Goal: Information Seeking & Learning: Find specific page/section

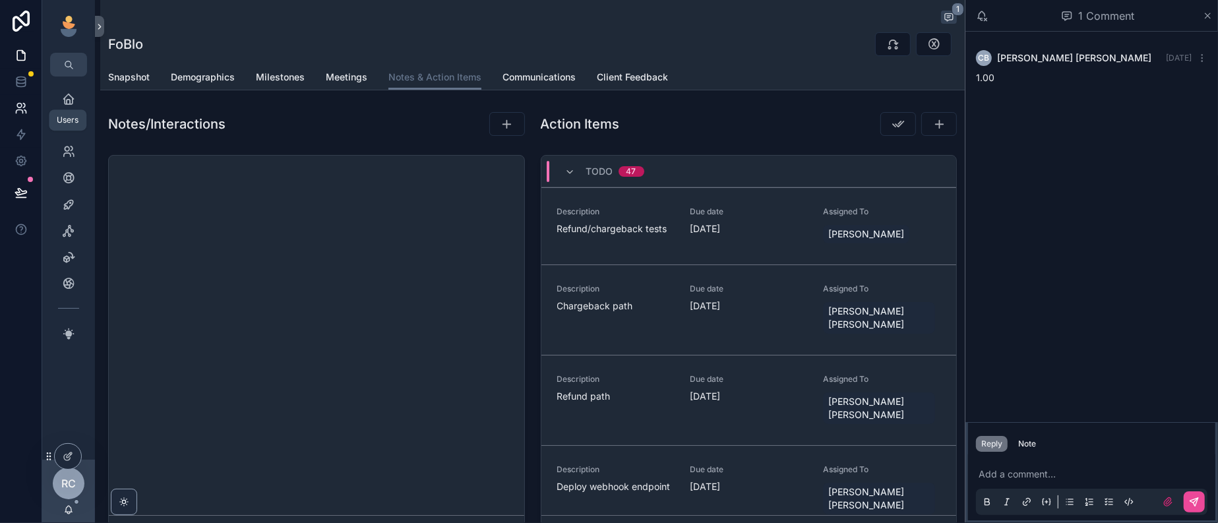
scroll to position [2216, 0]
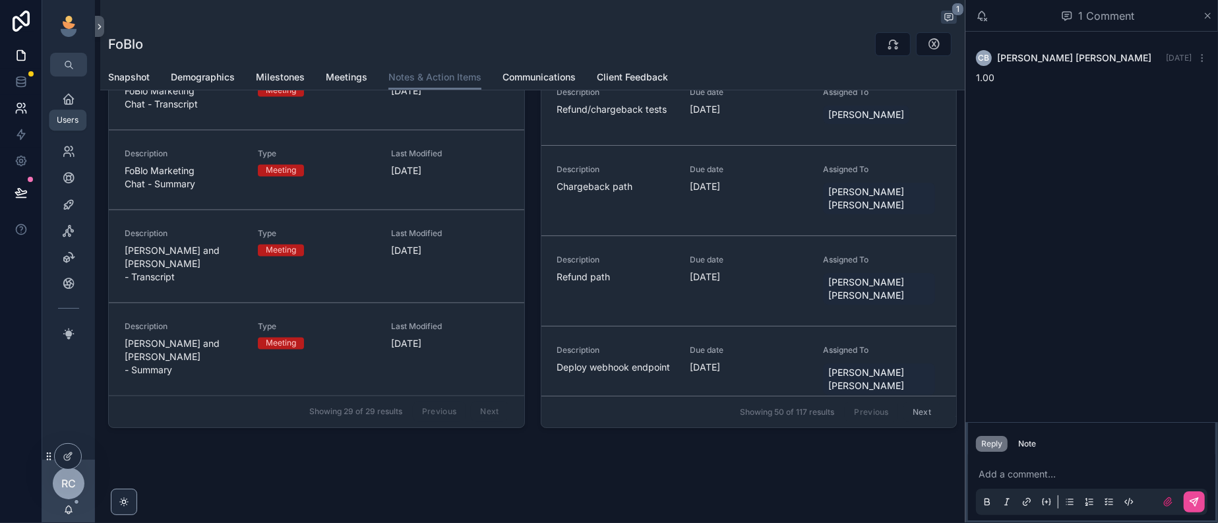
click at [22, 108] on icon at bounding box center [19, 106] width 5 height 5
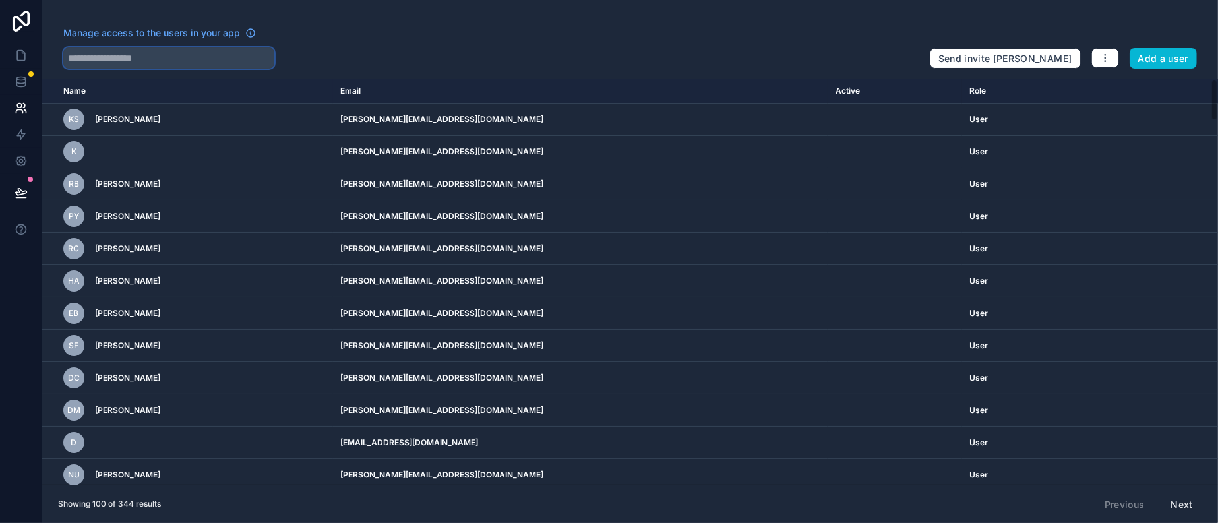
click at [109, 62] on input "text" at bounding box center [168, 57] width 211 height 21
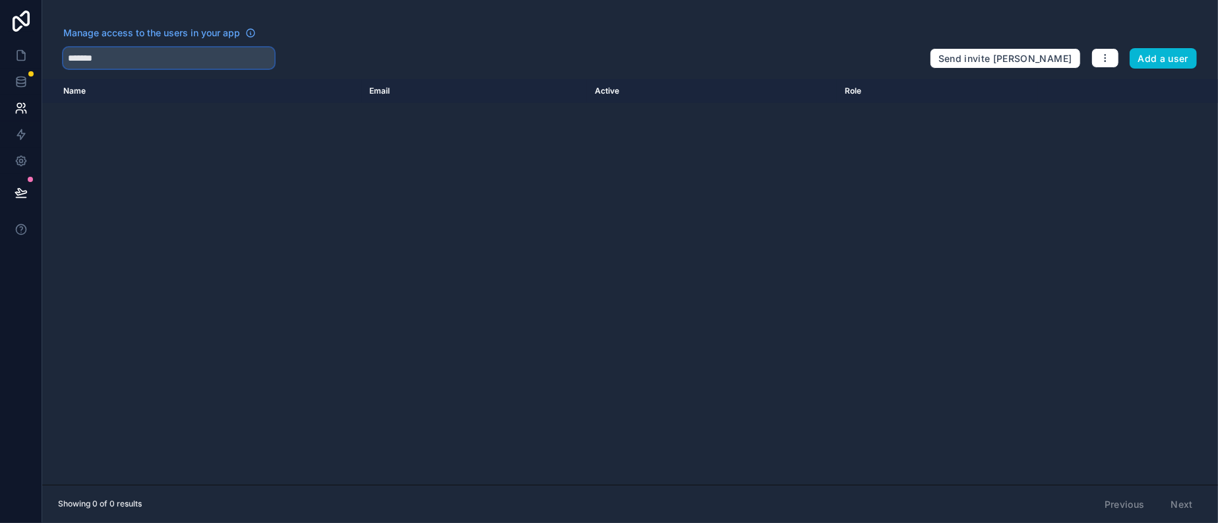
type input "*******"
click at [22, 115] on icon at bounding box center [21, 108] width 13 height 13
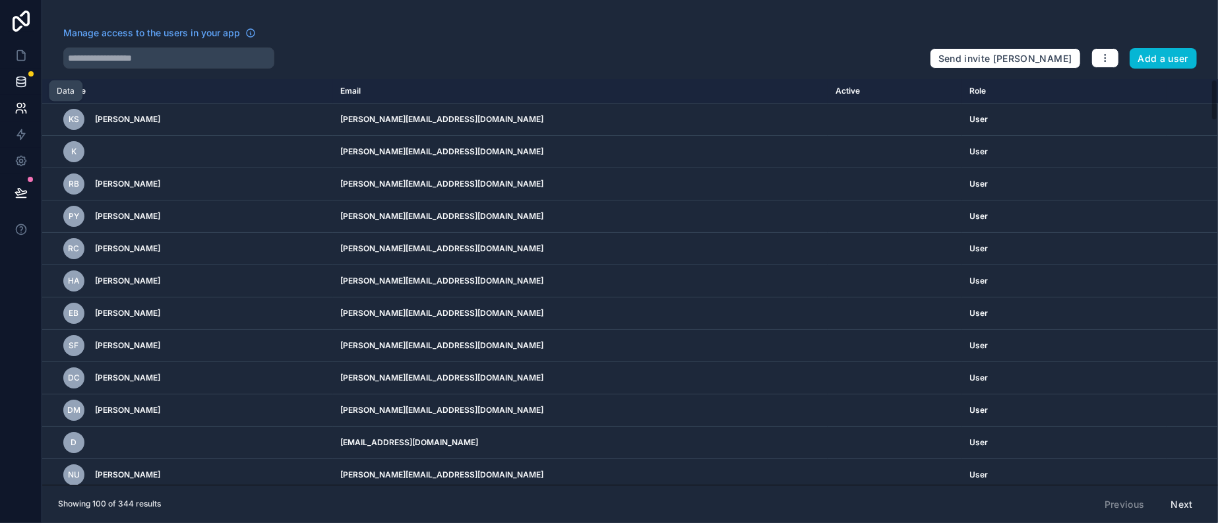
click at [24, 88] on icon at bounding box center [21, 81] width 13 height 13
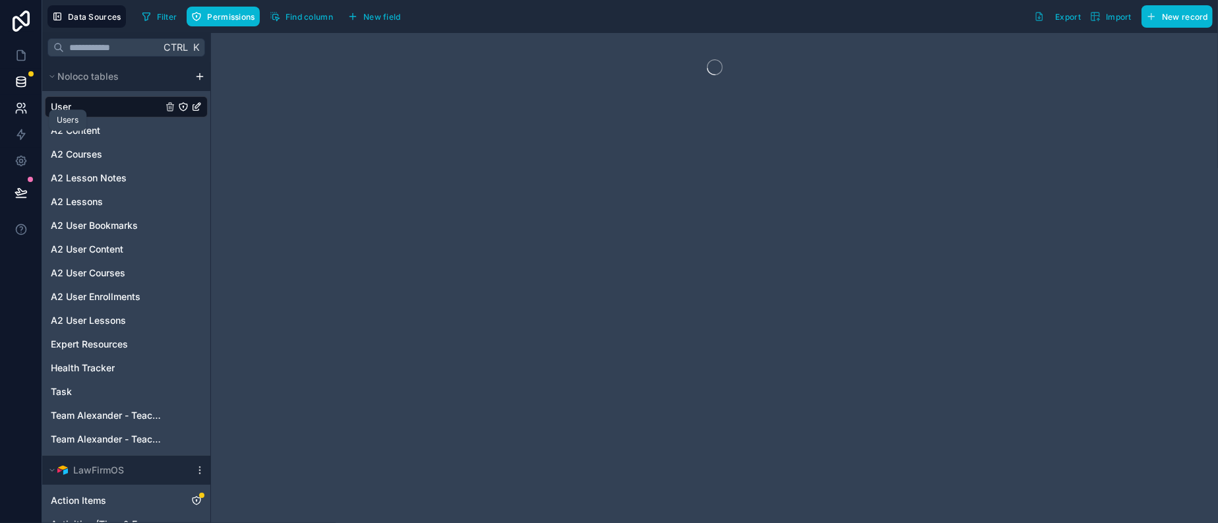
click at [20, 115] on icon at bounding box center [21, 108] width 13 height 13
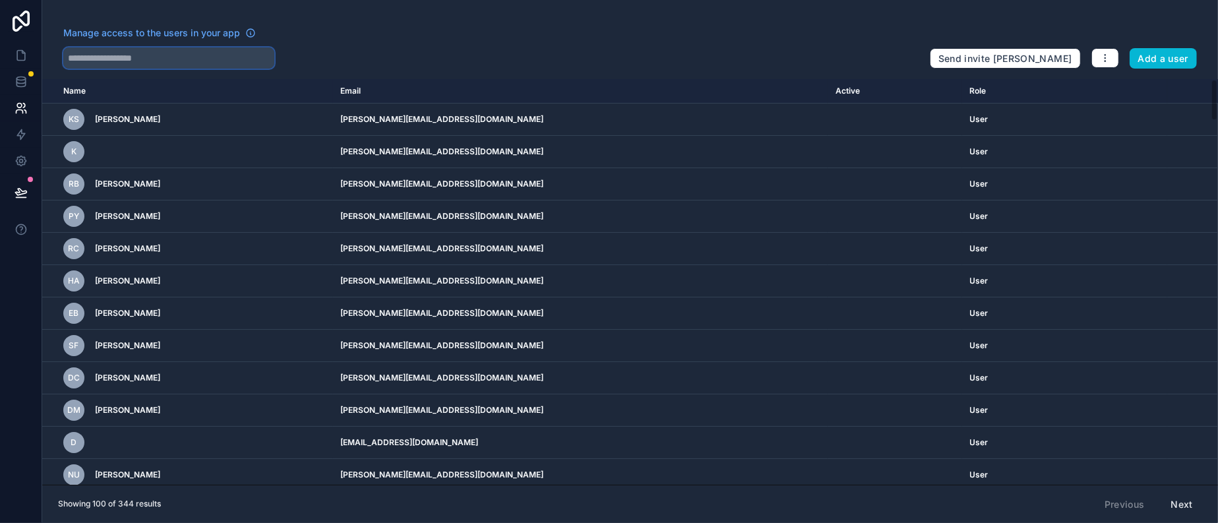
click at [122, 69] on input "text" at bounding box center [168, 57] width 211 height 21
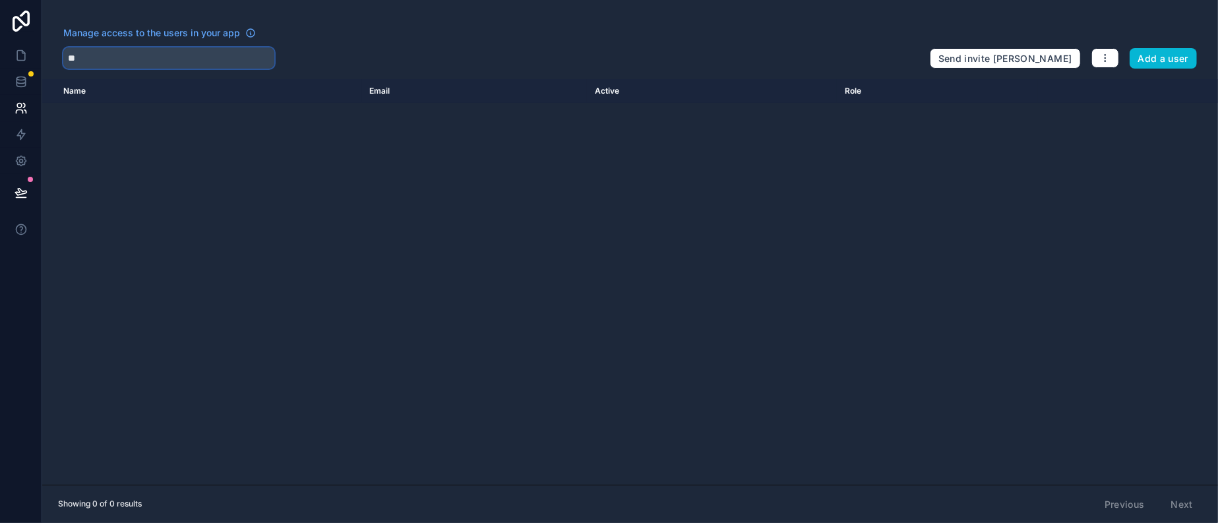
type input "*"
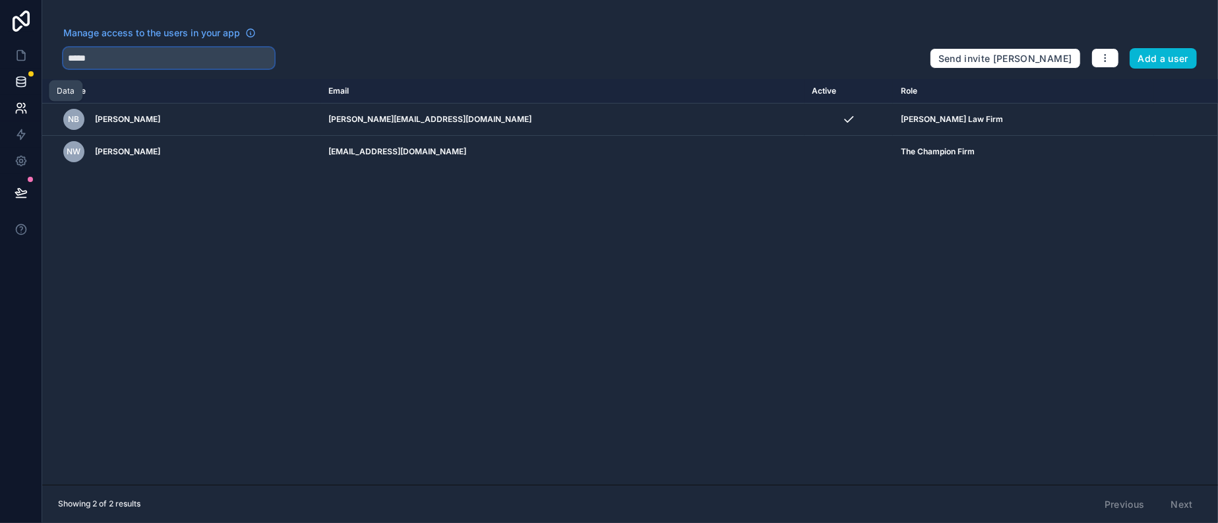
type input "*****"
click at [23, 83] on link at bounding box center [21, 82] width 42 height 26
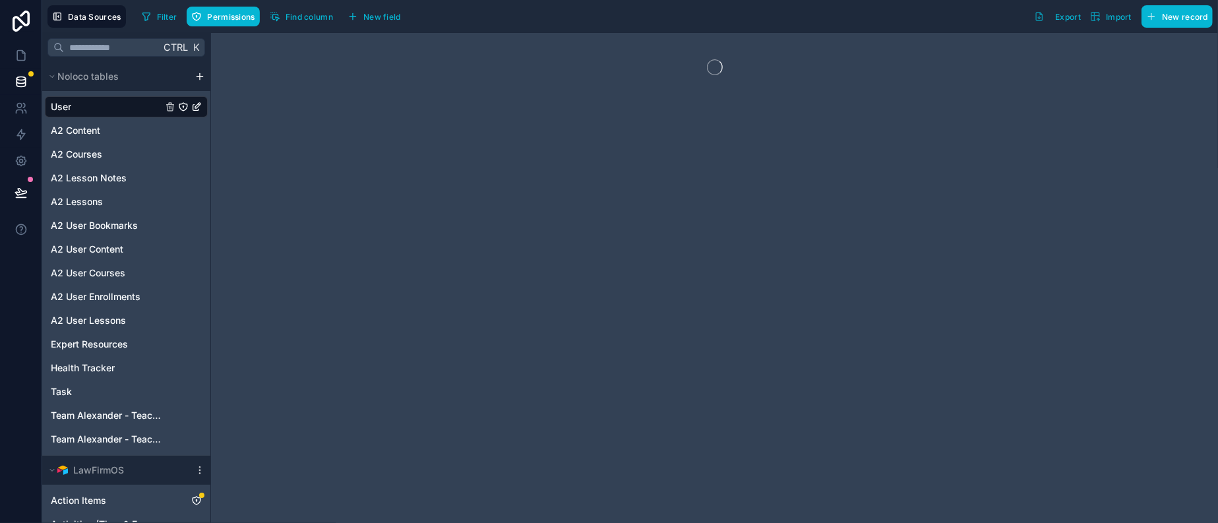
click at [97, 111] on div "User" at bounding box center [126, 106] width 163 height 21
click at [177, 15] on span "Filter" at bounding box center [167, 17] width 20 height 10
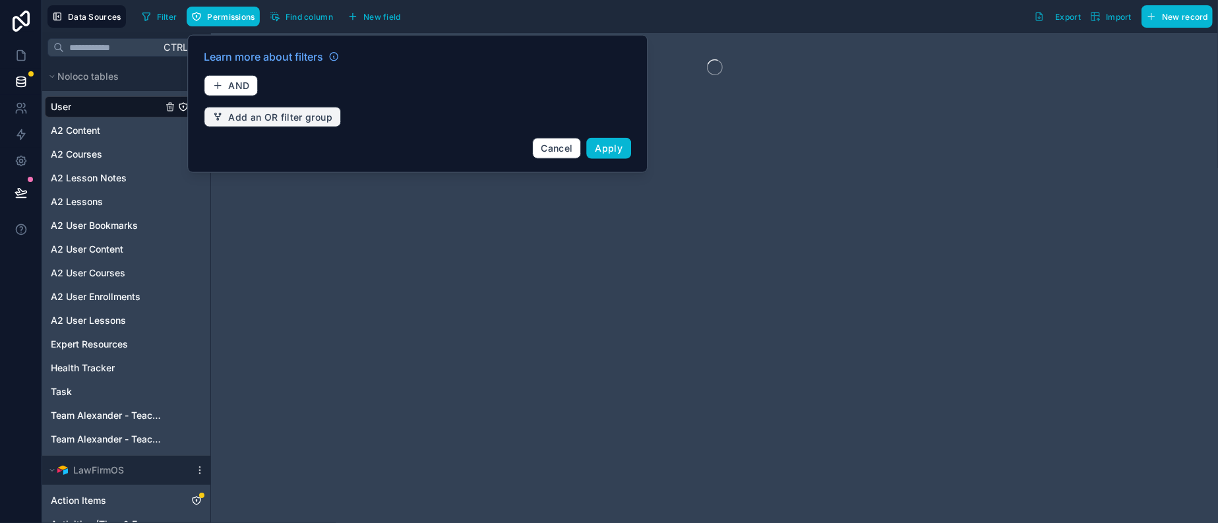
click at [258, 123] on span "Add an OR filter group" at bounding box center [280, 117] width 104 height 12
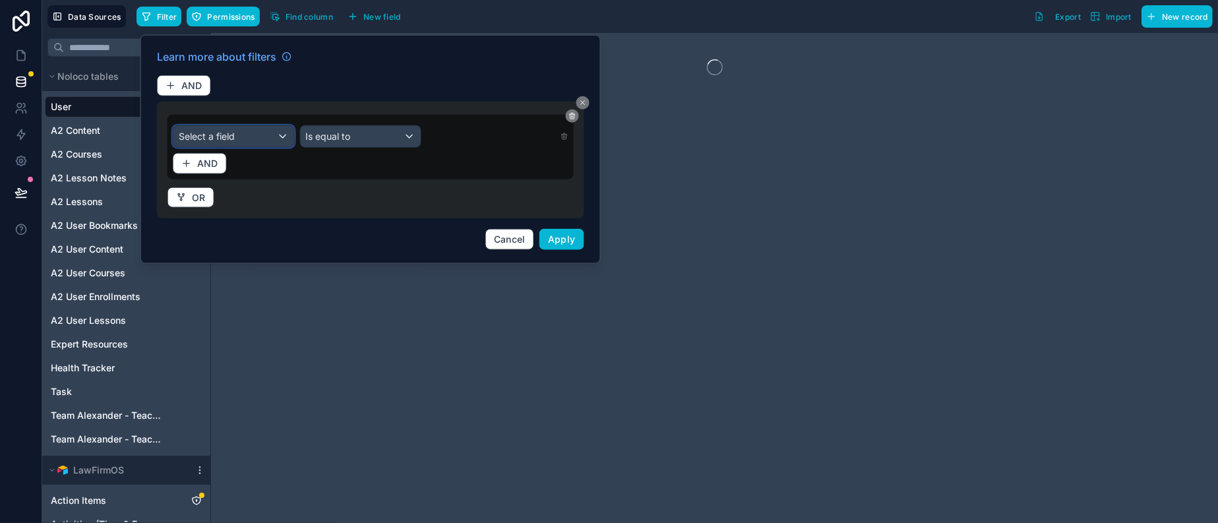
click at [294, 146] on div "Select a field" at bounding box center [233, 135] width 121 height 21
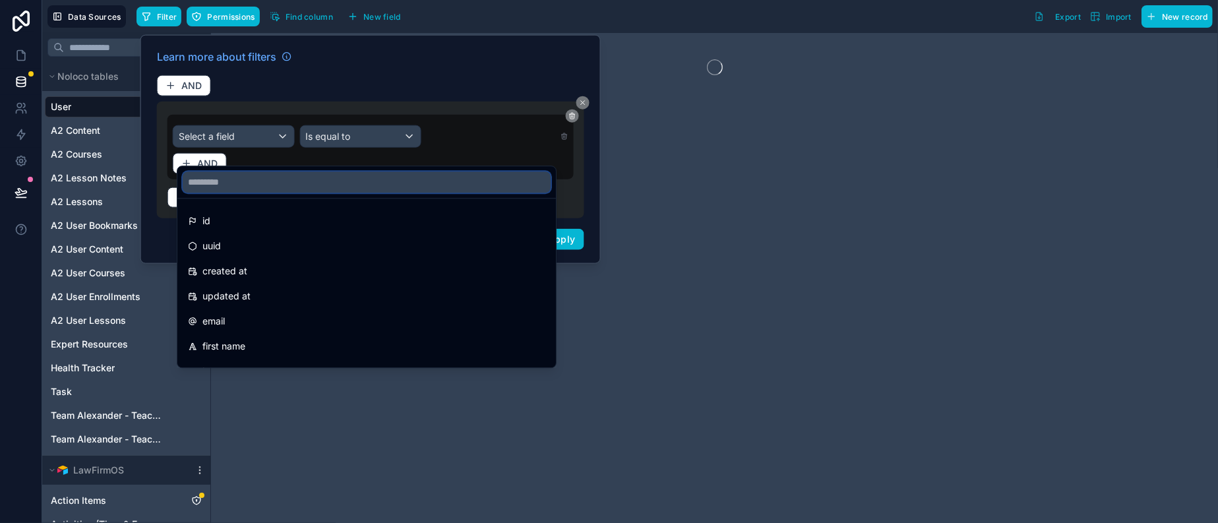
click at [268, 184] on input "text" at bounding box center [367, 181] width 368 height 21
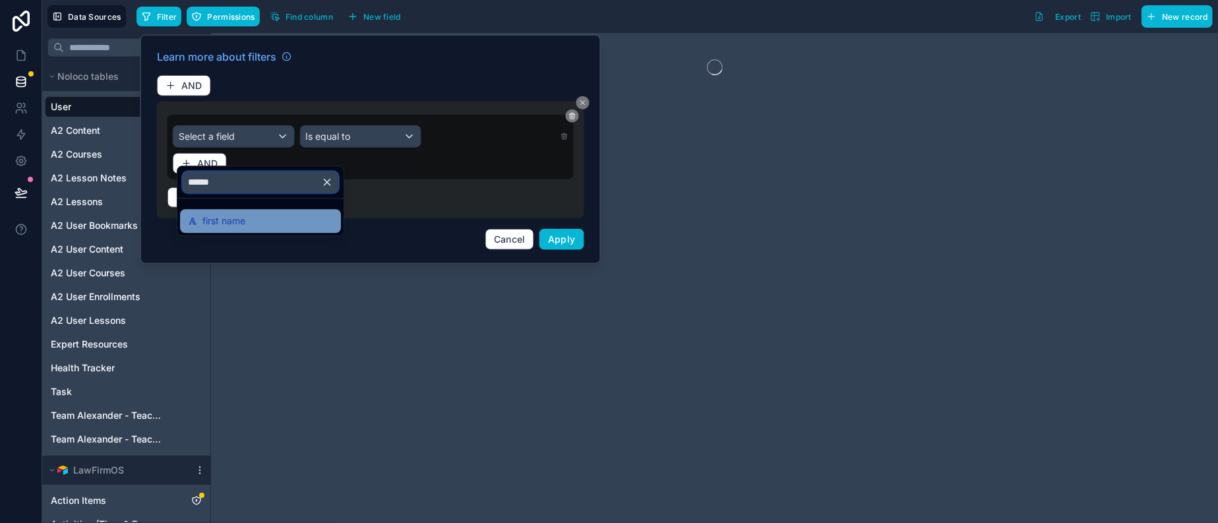
type input "*****"
click at [251, 233] on div "first name" at bounding box center [260, 221] width 161 height 24
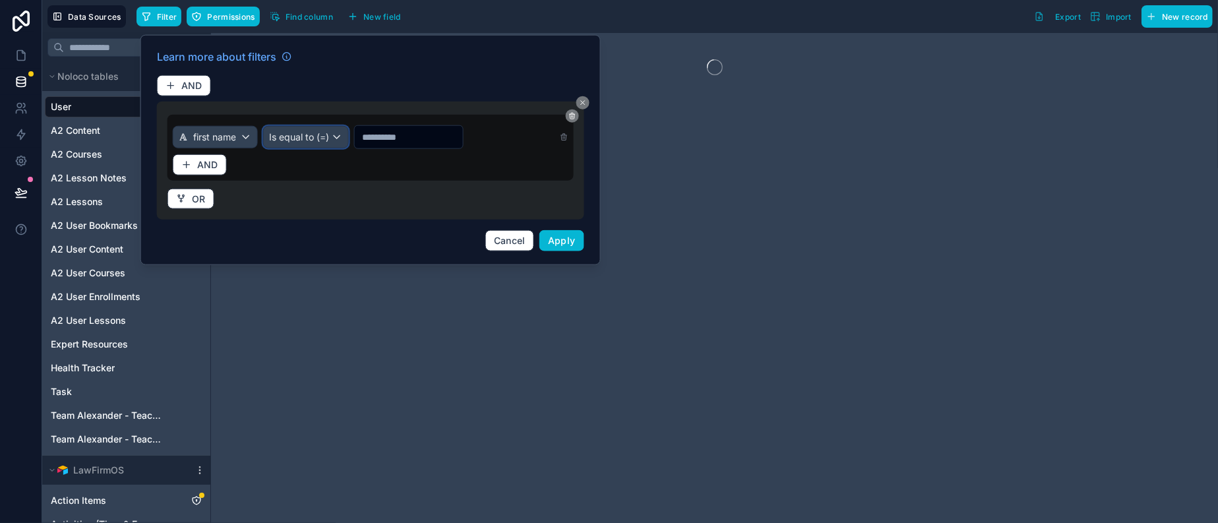
click at [348, 147] on div "Is equal to (=)" at bounding box center [306, 136] width 84 height 21
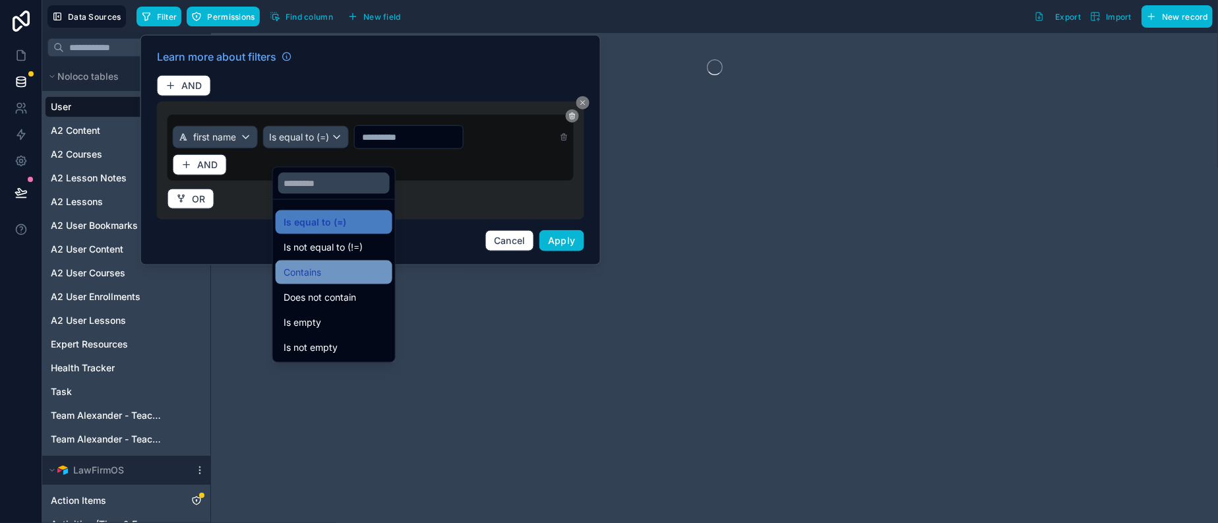
click at [323, 272] on div "Contains" at bounding box center [334, 273] width 117 height 24
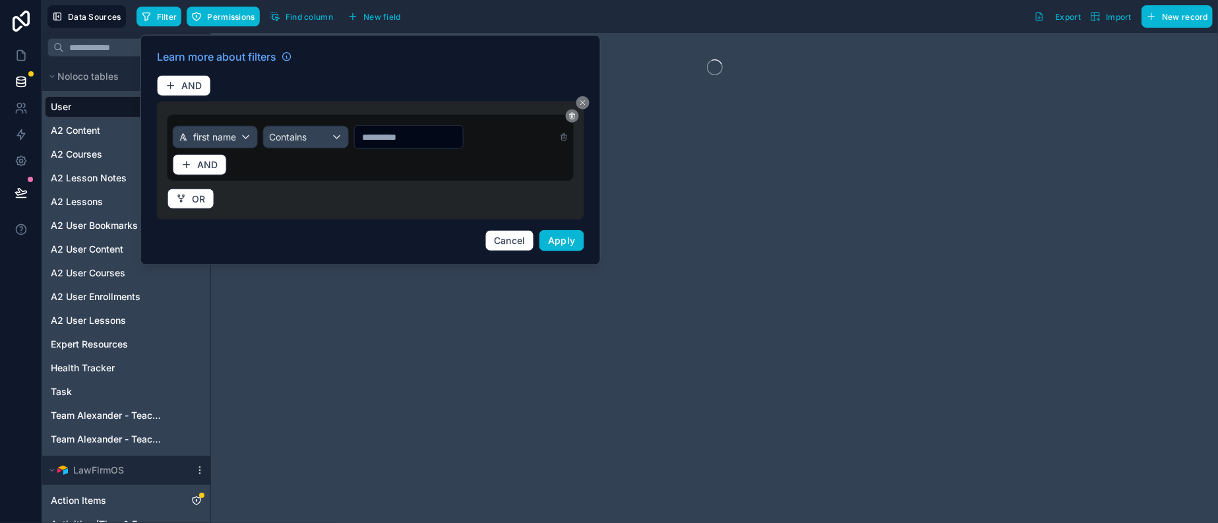
click at [410, 146] on input "text" at bounding box center [408, 136] width 108 height 18
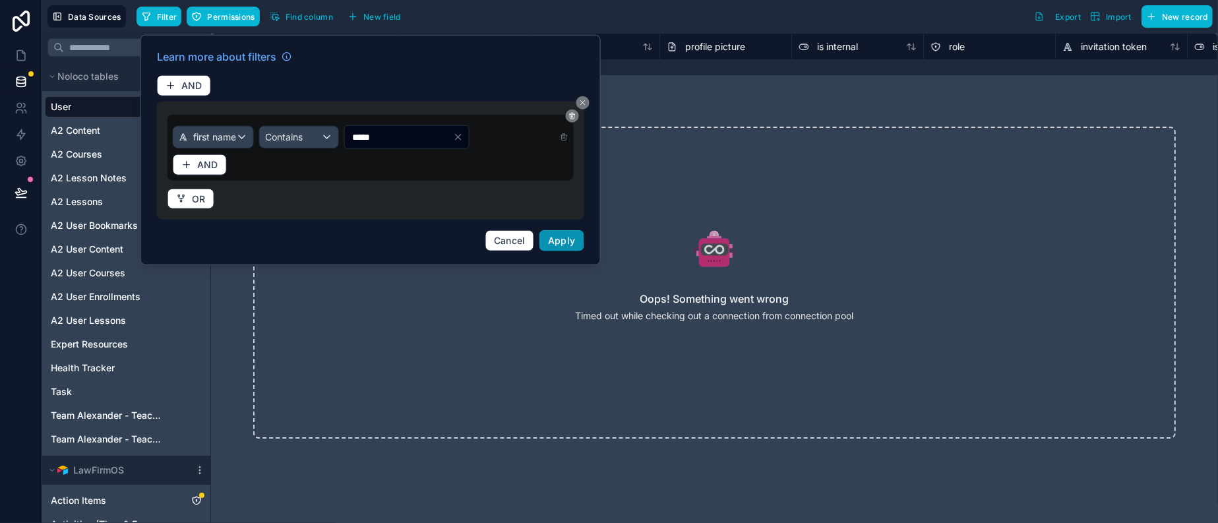
type input "*****"
click at [576, 246] on span "Apply" at bounding box center [562, 240] width 28 height 11
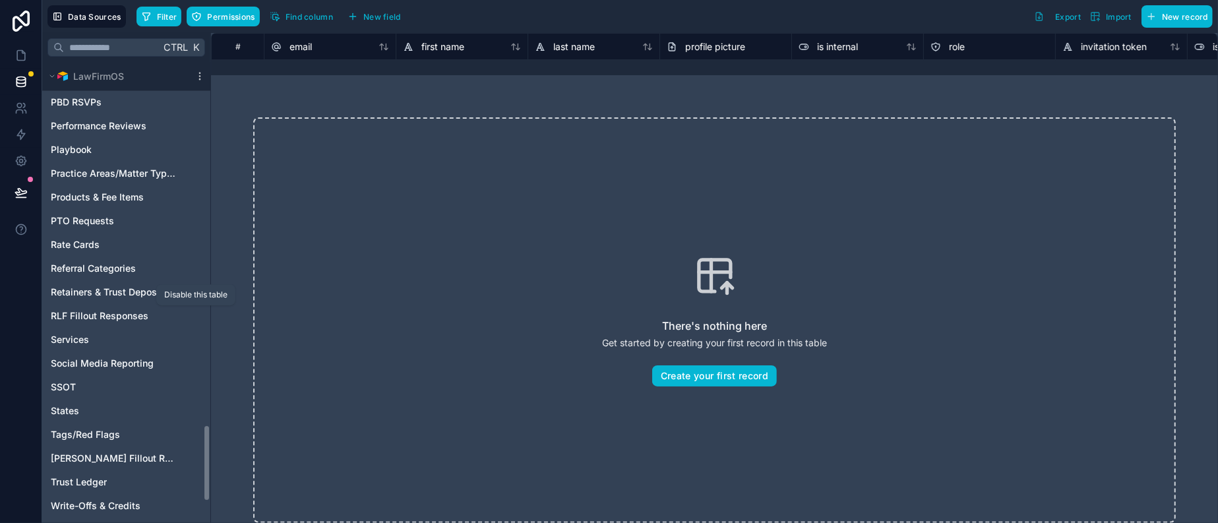
scroll to position [1979, 0]
click at [125, 42] on div "Our Team" at bounding box center [126, 30] width 163 height 21
click at [93, 38] on span "Our Team" at bounding box center [72, 30] width 42 height 13
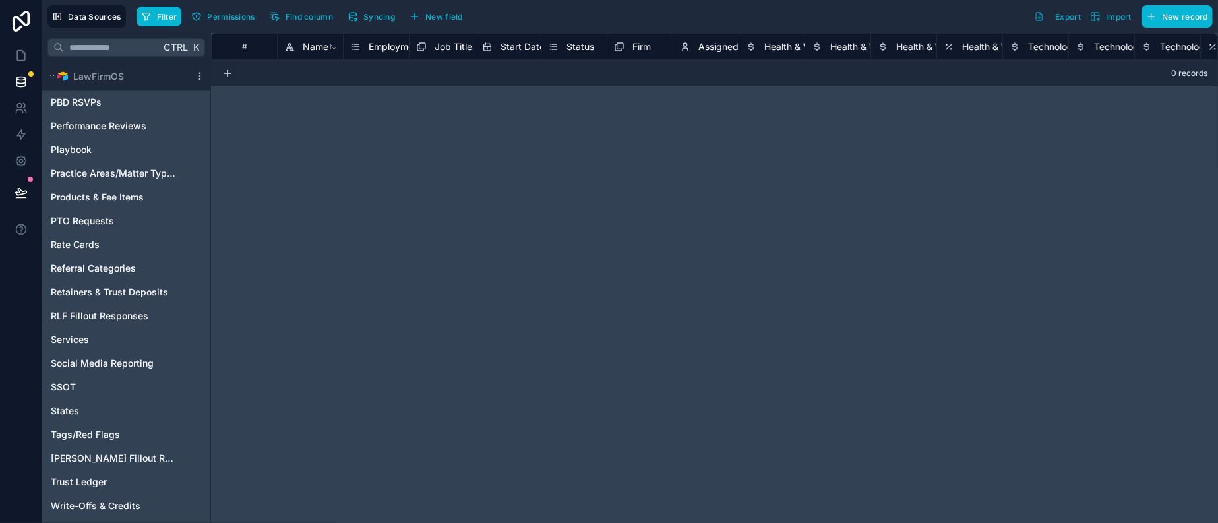
click at [77, 38] on span "Our Team" at bounding box center [72, 30] width 42 height 13
click at [395, 21] on span "Syncing" at bounding box center [379, 17] width 32 height 10
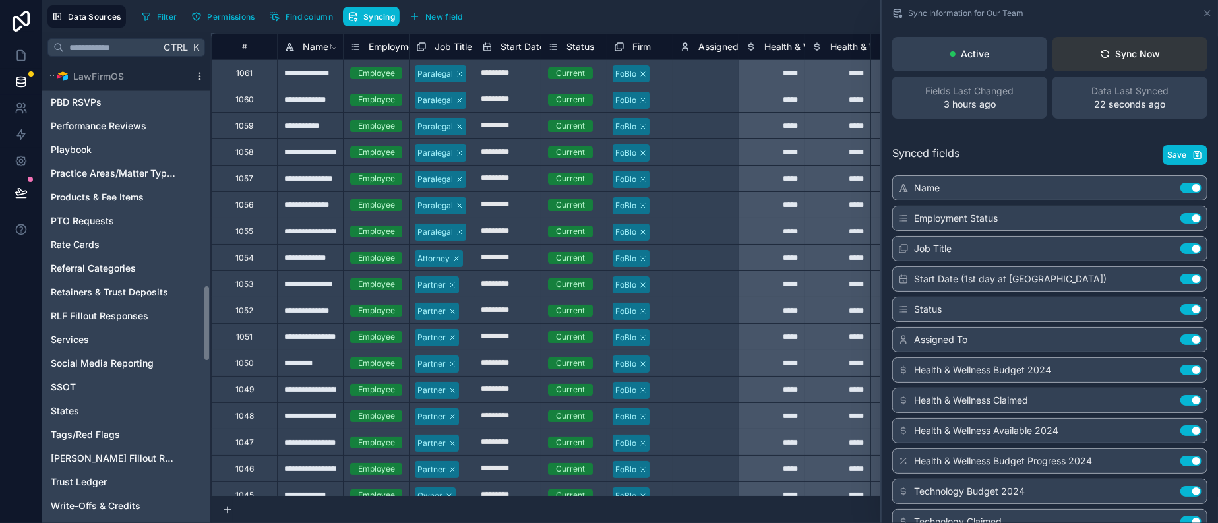
click at [1115, 61] on div "Sync Now" at bounding box center [1130, 53] width 61 height 13
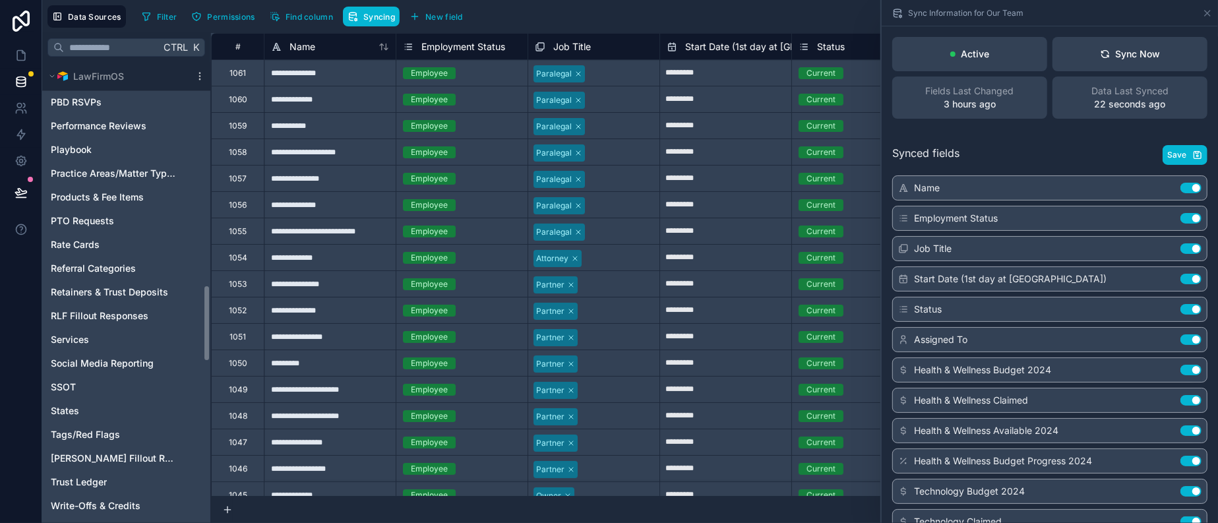
scroll to position [1319, 0]
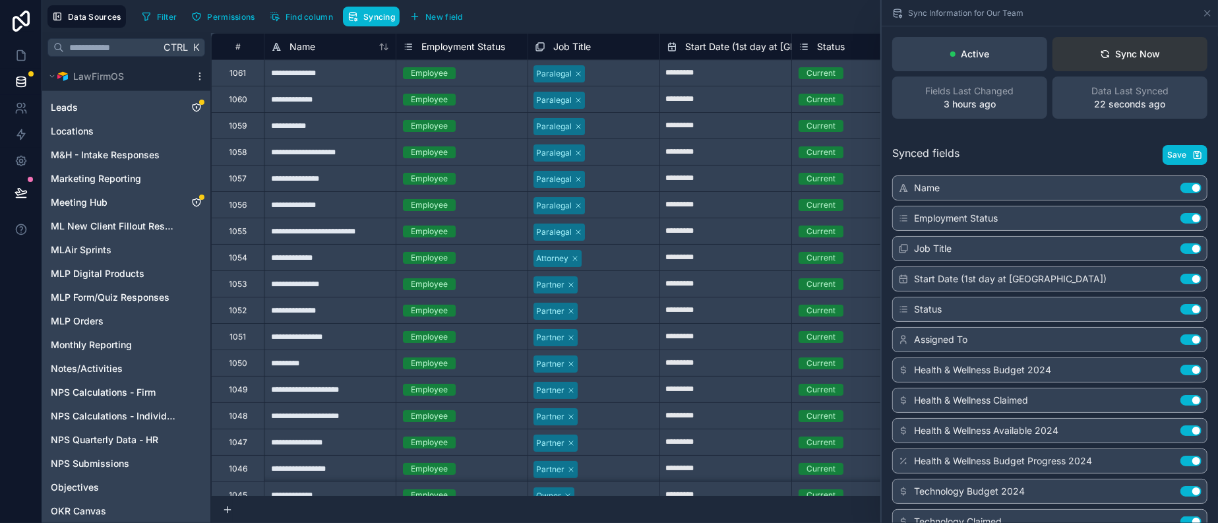
click at [1103, 61] on div "Sync Now" at bounding box center [1130, 53] width 61 height 13
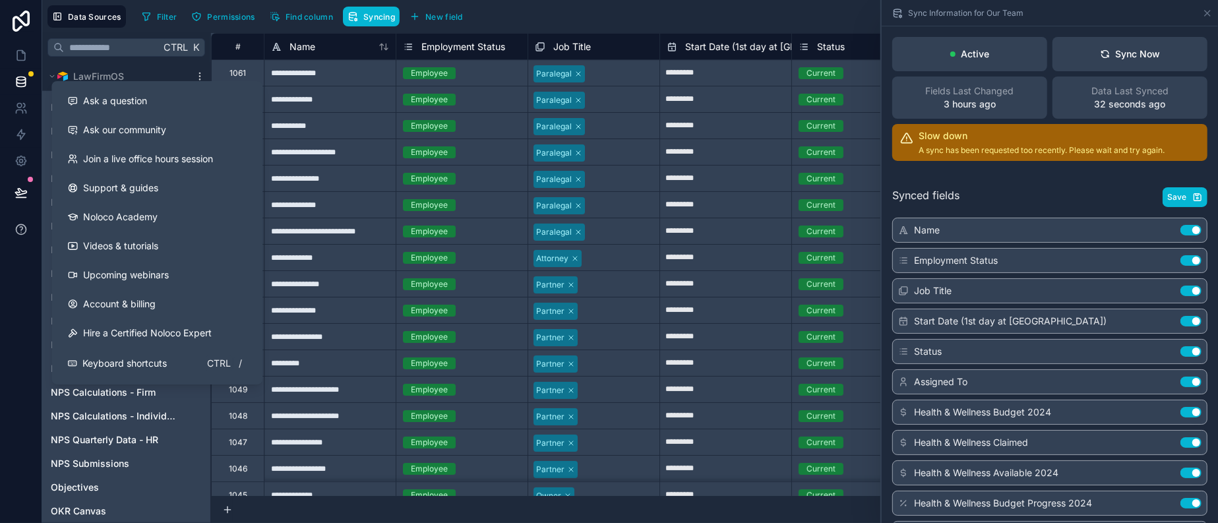
scroll to position [660, 0]
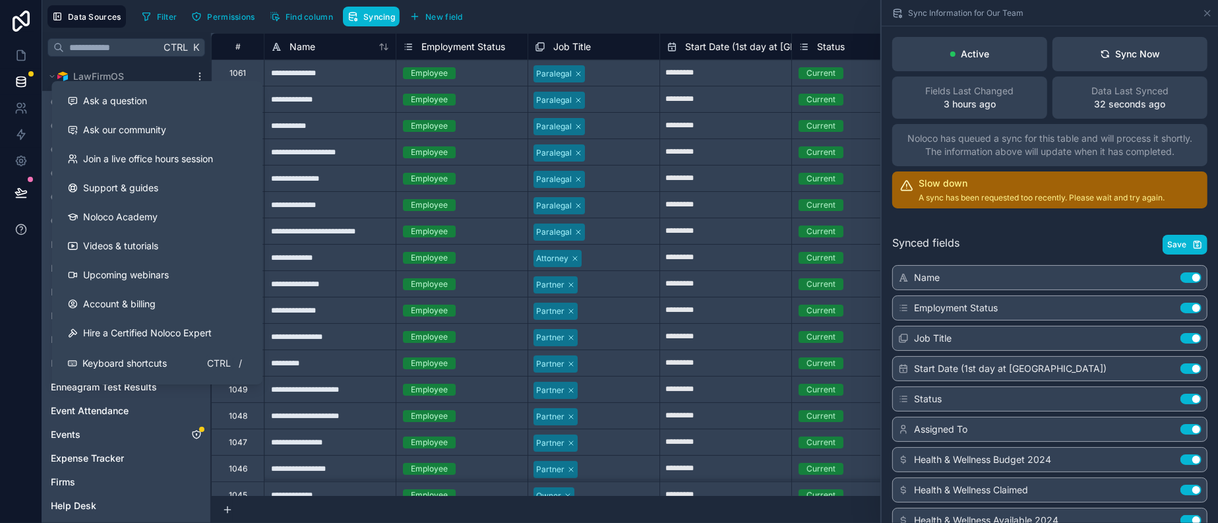
click at [15, 248] on button at bounding box center [21, 229] width 42 height 37
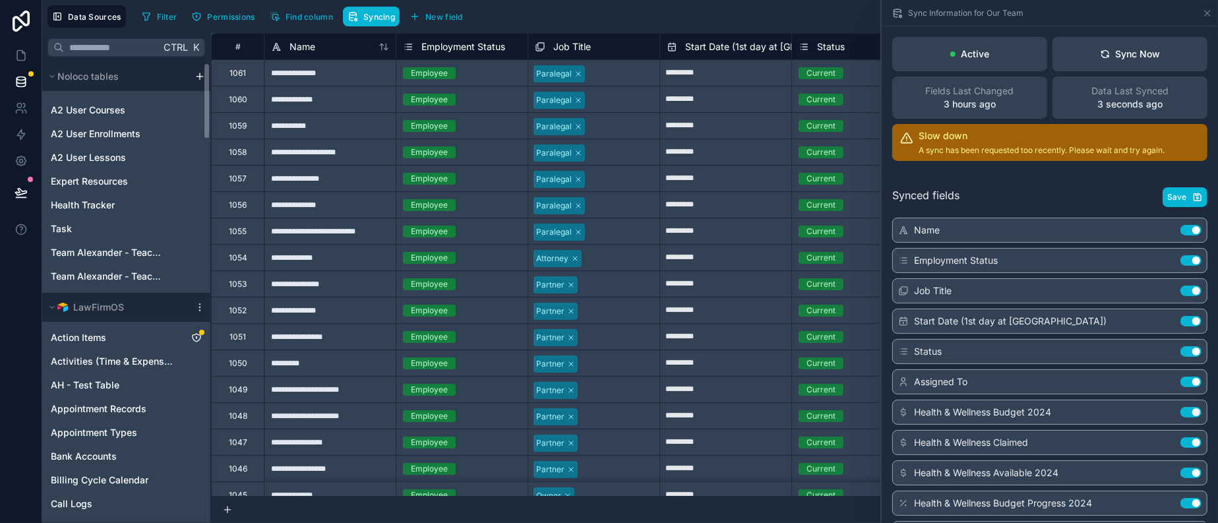
scroll to position [0, 0]
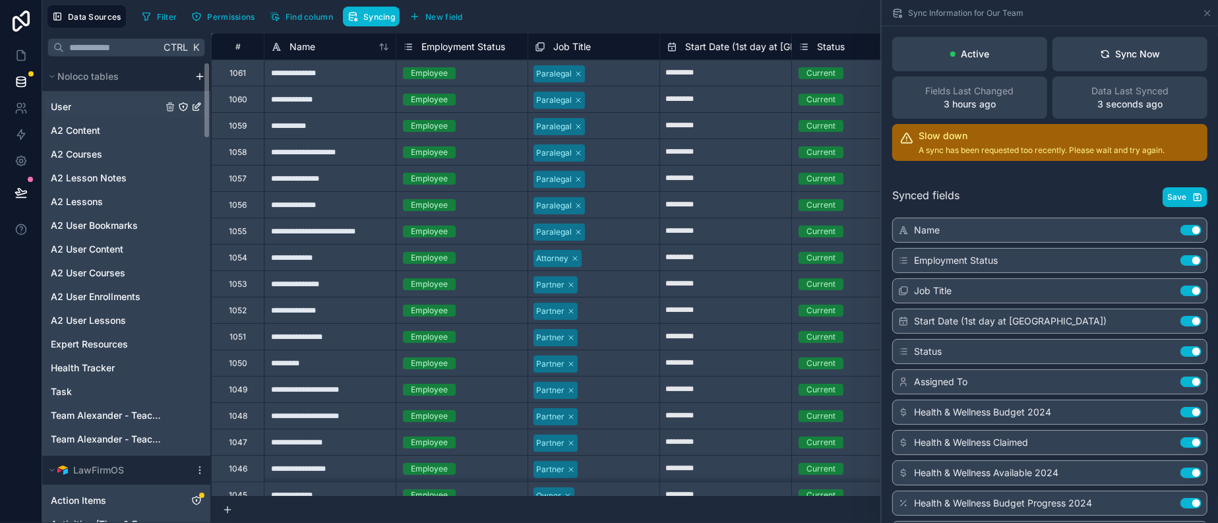
click at [89, 117] on div "User" at bounding box center [126, 106] width 163 height 21
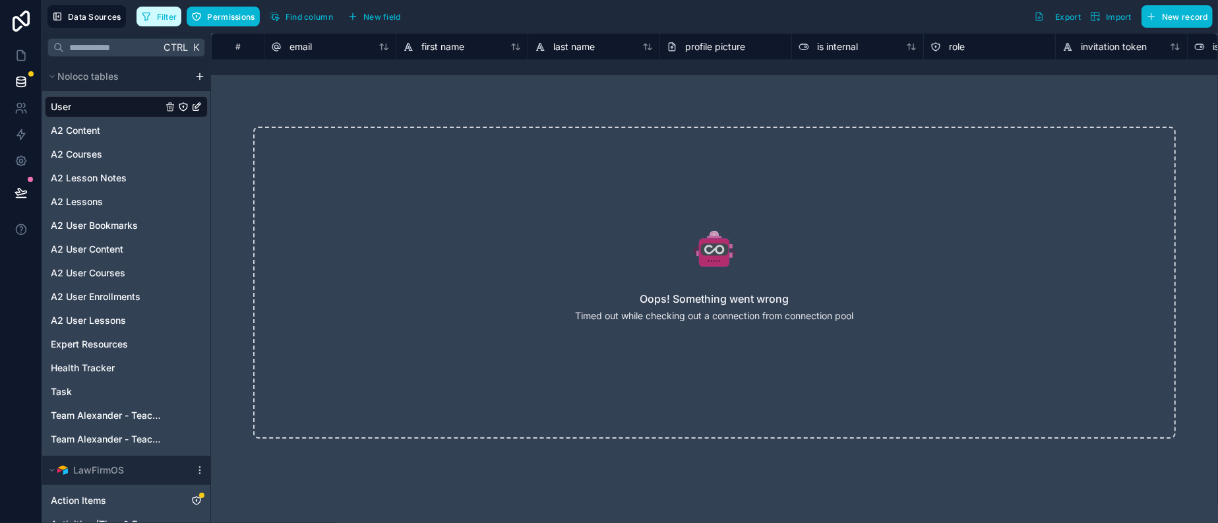
click at [174, 18] on span "Filter" at bounding box center [167, 17] width 20 height 10
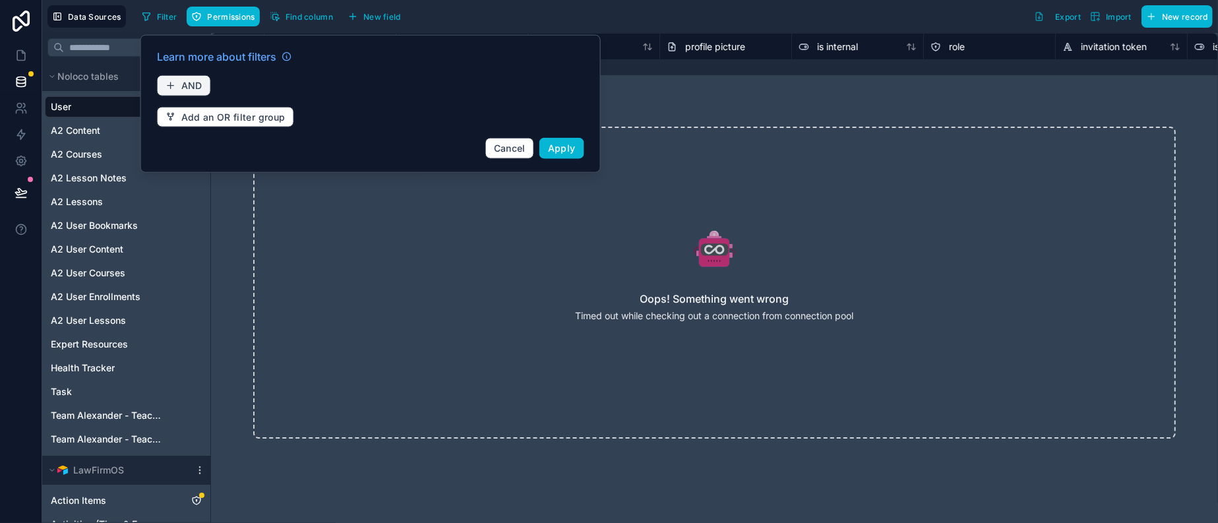
click at [202, 90] on span "AND" at bounding box center [191, 86] width 21 height 12
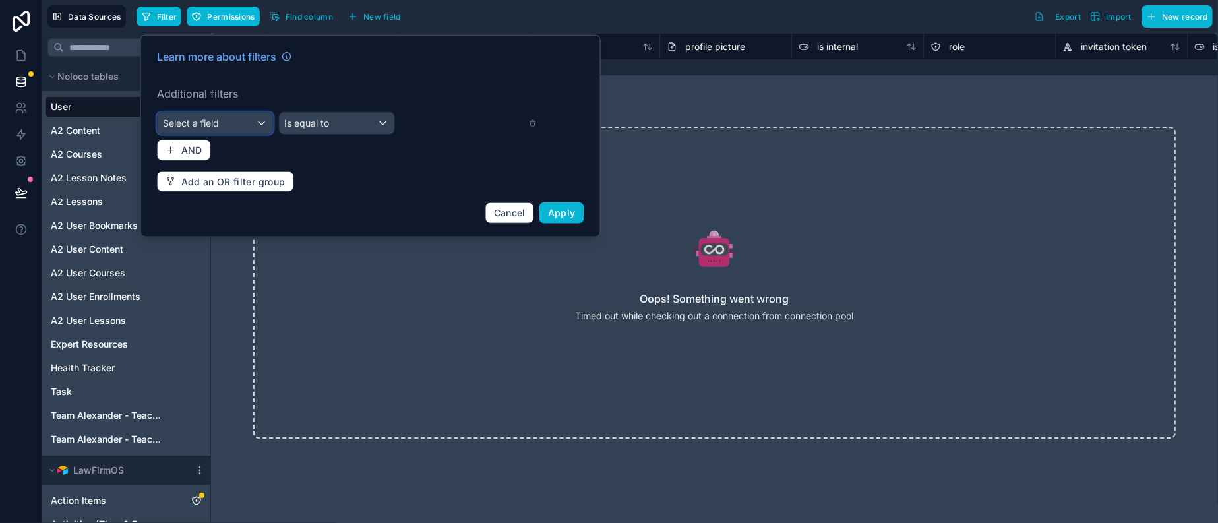
click at [273, 132] on div "Select a field" at bounding box center [215, 123] width 115 height 21
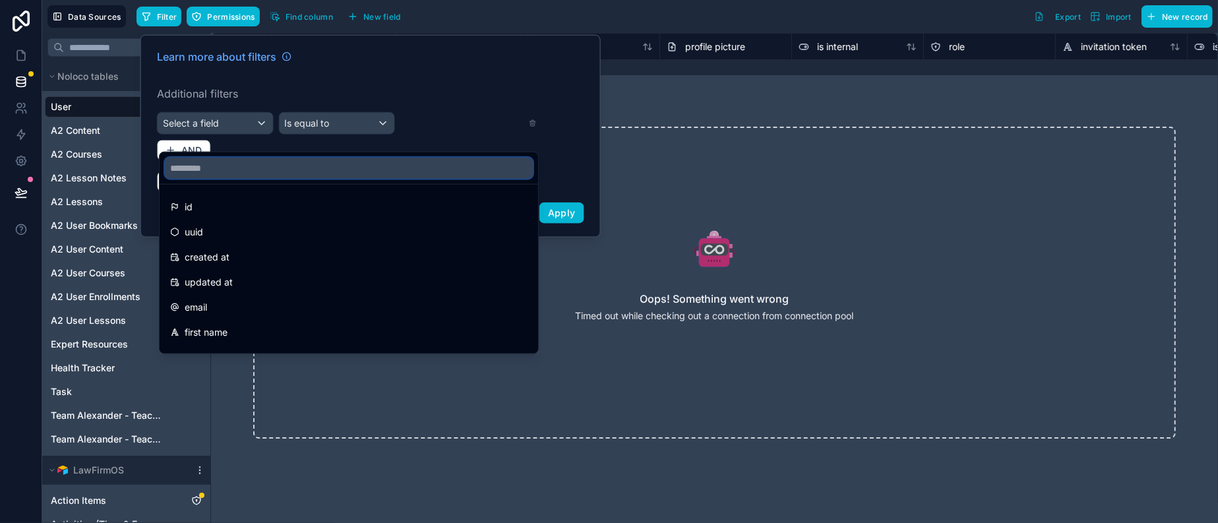
click at [249, 164] on input "text" at bounding box center [349, 168] width 368 height 21
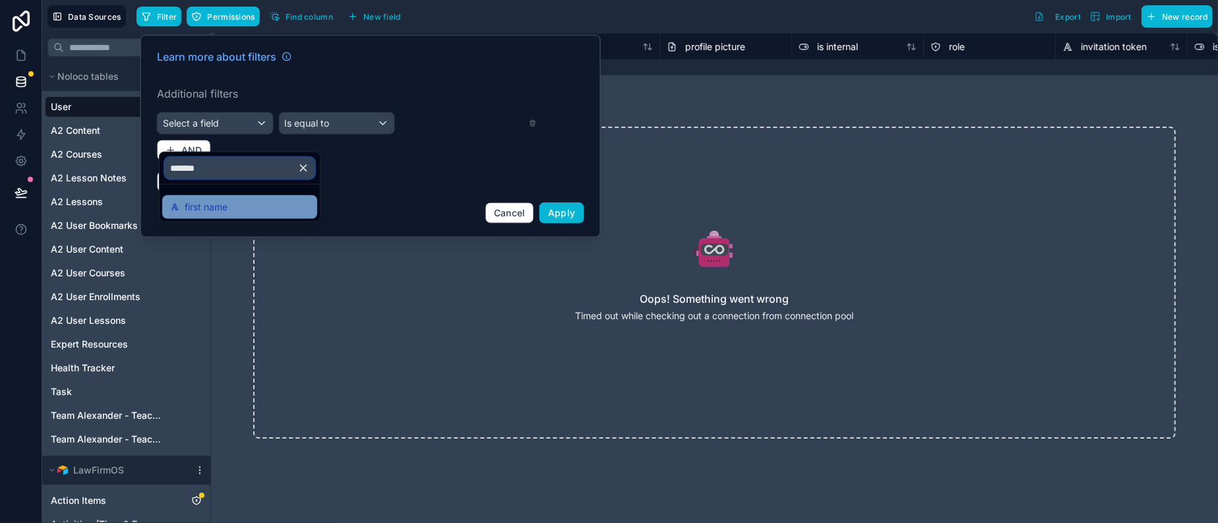
type input "*******"
click at [228, 215] on span "first name" at bounding box center [206, 207] width 43 height 16
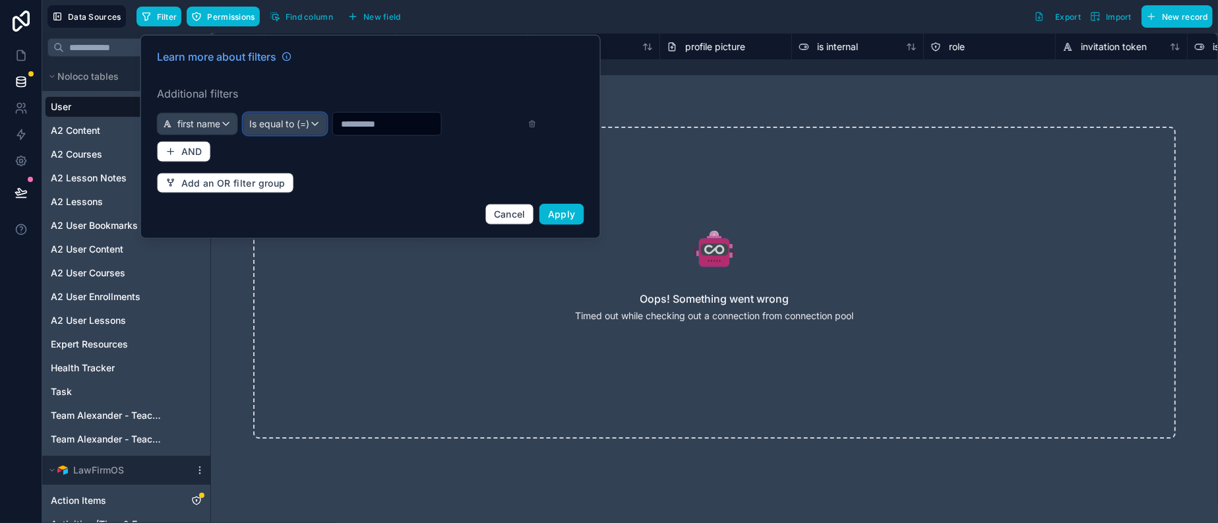
click at [326, 135] on div "Is equal to (=)" at bounding box center [285, 123] width 82 height 21
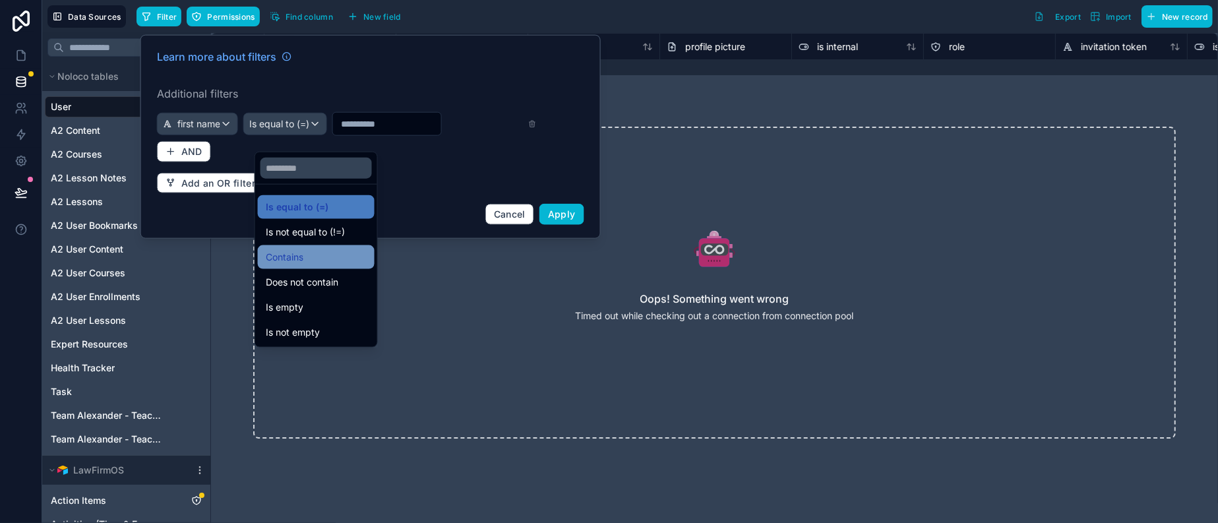
click at [320, 263] on div "Contains" at bounding box center [316, 257] width 101 height 16
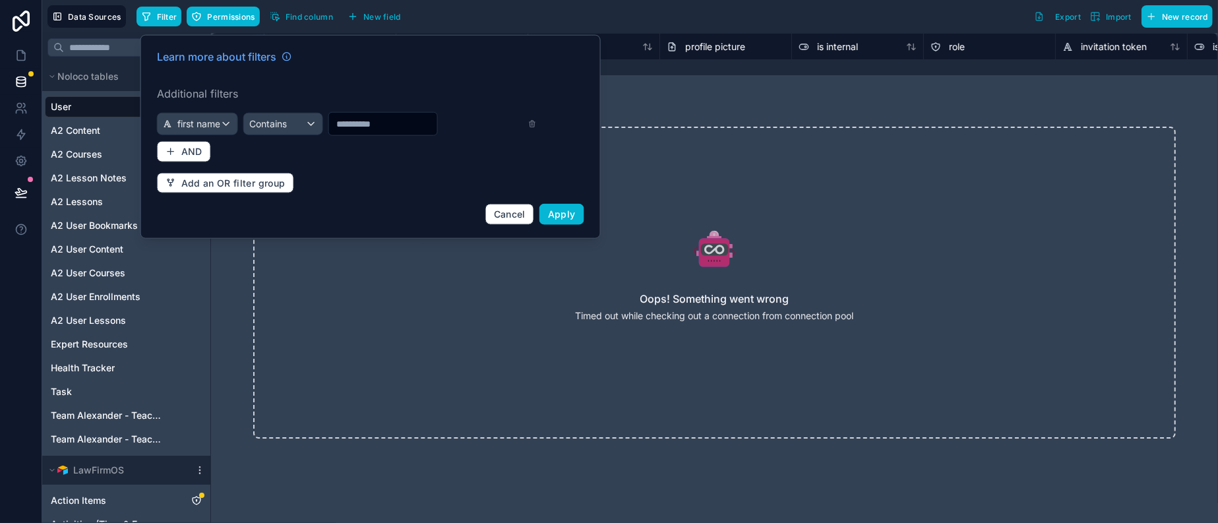
click at [389, 125] on input "text" at bounding box center [382, 124] width 108 height 18
type input "********"
click at [576, 220] on span "Apply" at bounding box center [562, 213] width 28 height 11
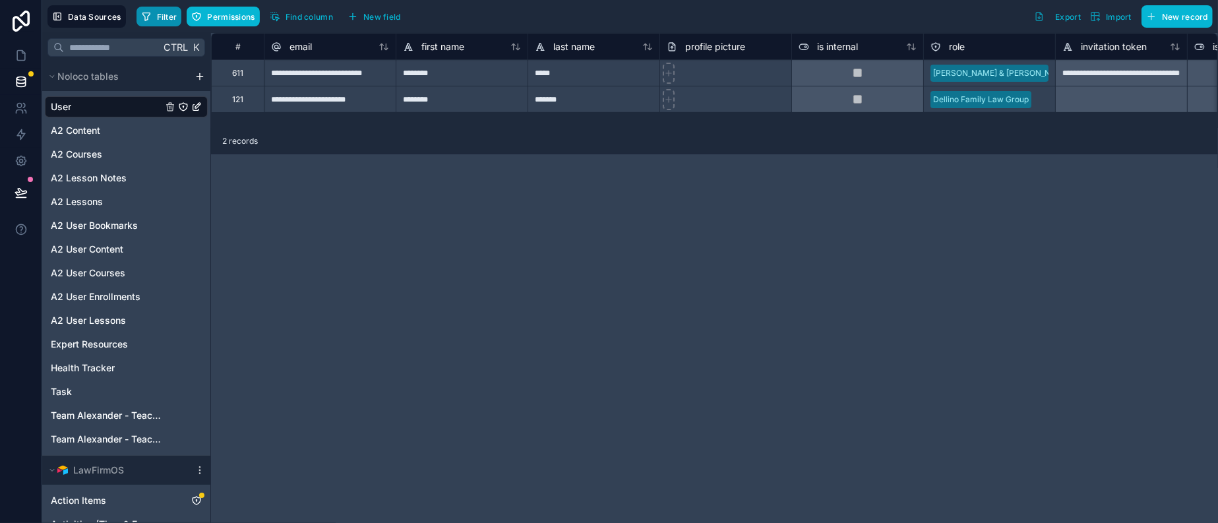
click at [177, 17] on span "Filter" at bounding box center [167, 17] width 20 height 10
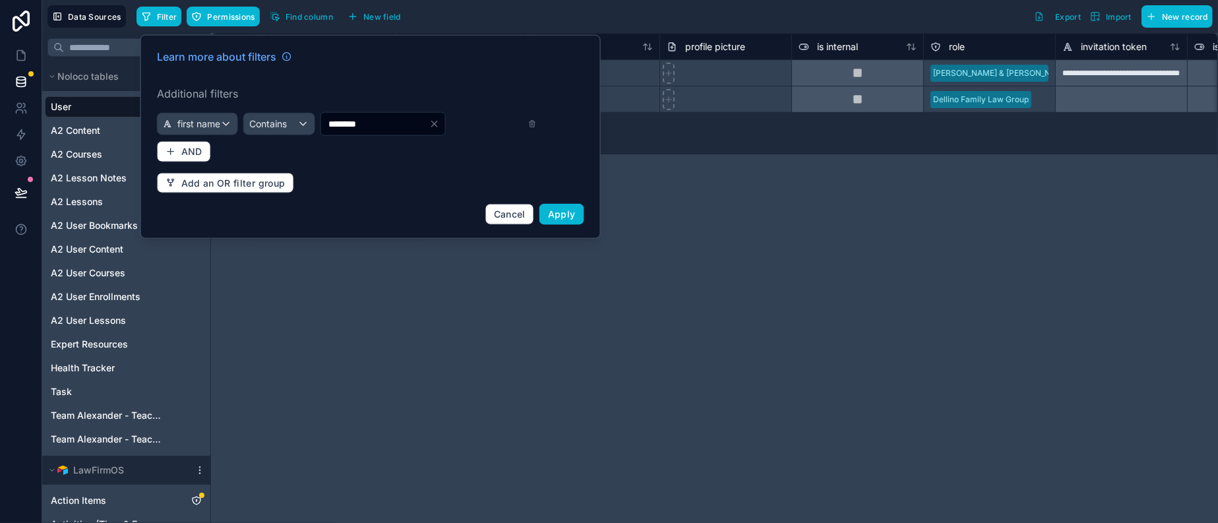
click at [369, 133] on input "********" at bounding box center [375, 124] width 108 height 18
click at [315, 135] on div "Contains" at bounding box center [279, 123] width 71 height 21
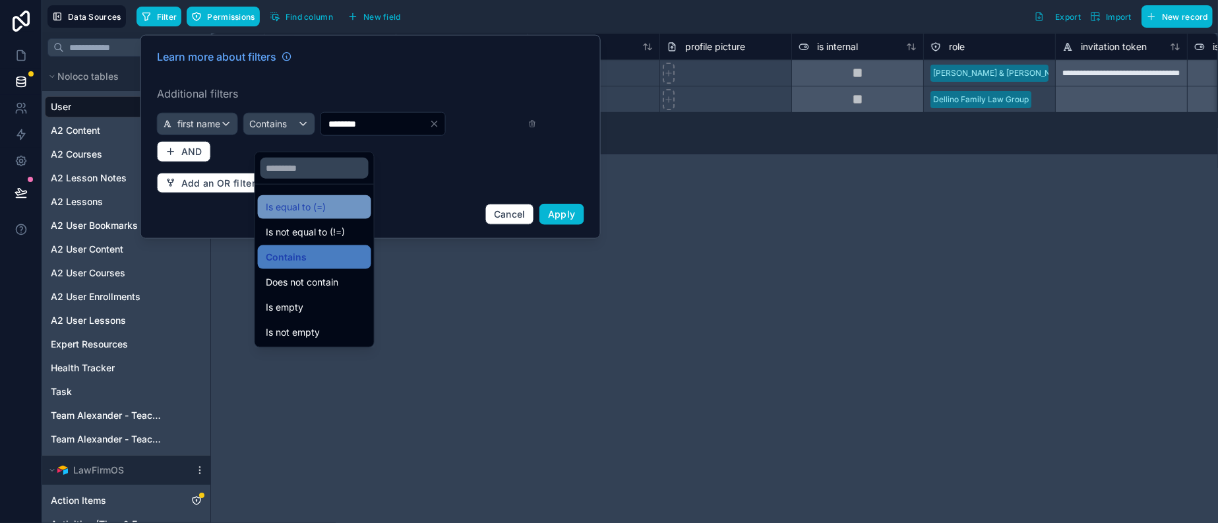
click at [305, 215] on span "Is equal to (=)" at bounding box center [296, 207] width 60 height 16
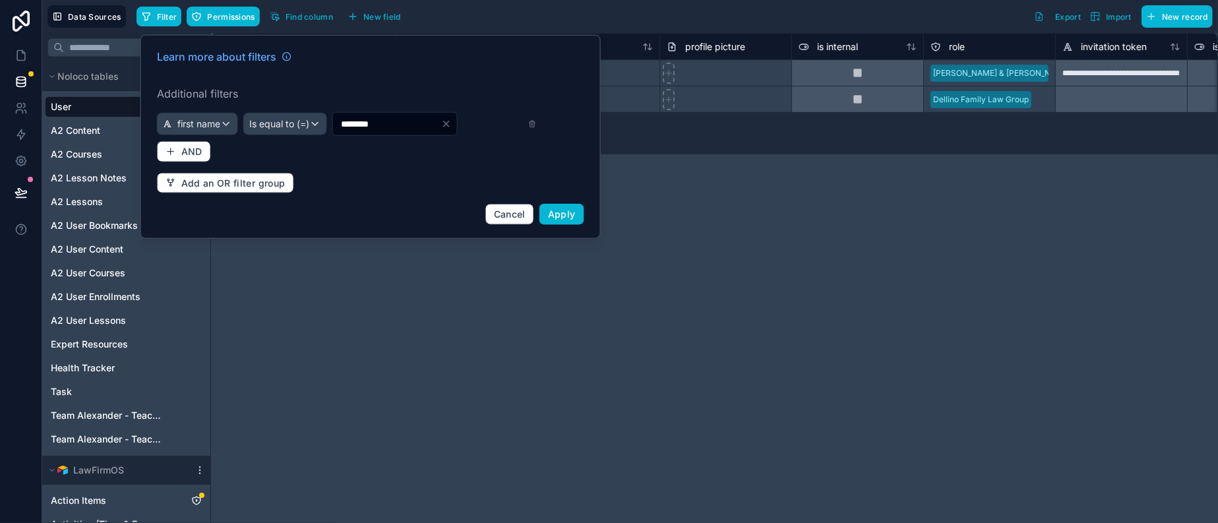
click at [377, 133] on input "********" at bounding box center [387, 124] width 108 height 18
type input "*******"
click at [584, 225] on button "Apply" at bounding box center [562, 214] width 45 height 21
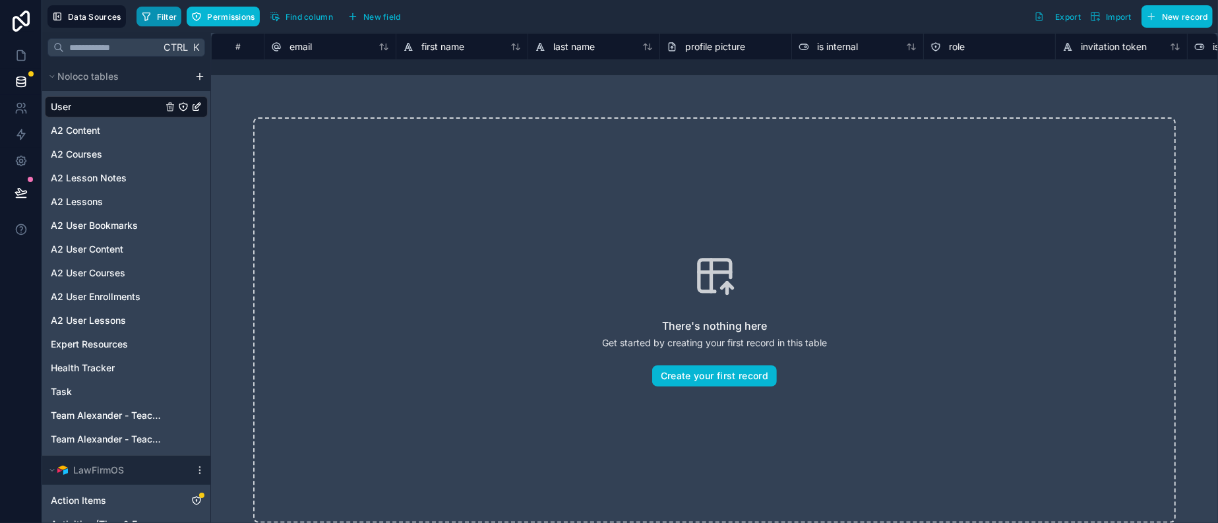
click at [177, 14] on span "Filter" at bounding box center [167, 17] width 20 height 10
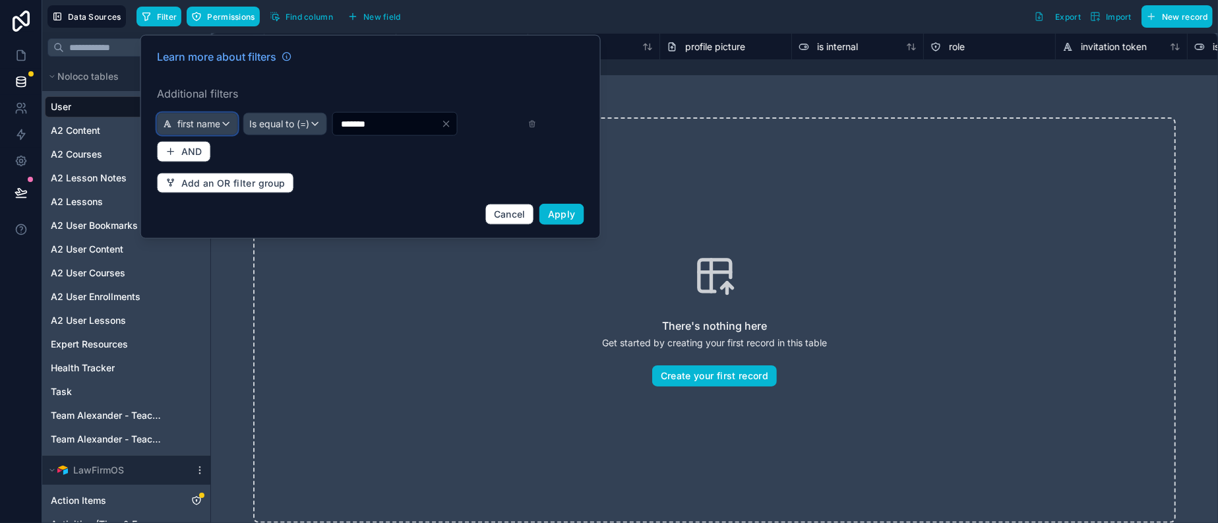
click at [237, 126] on div "first name" at bounding box center [198, 123] width 80 height 21
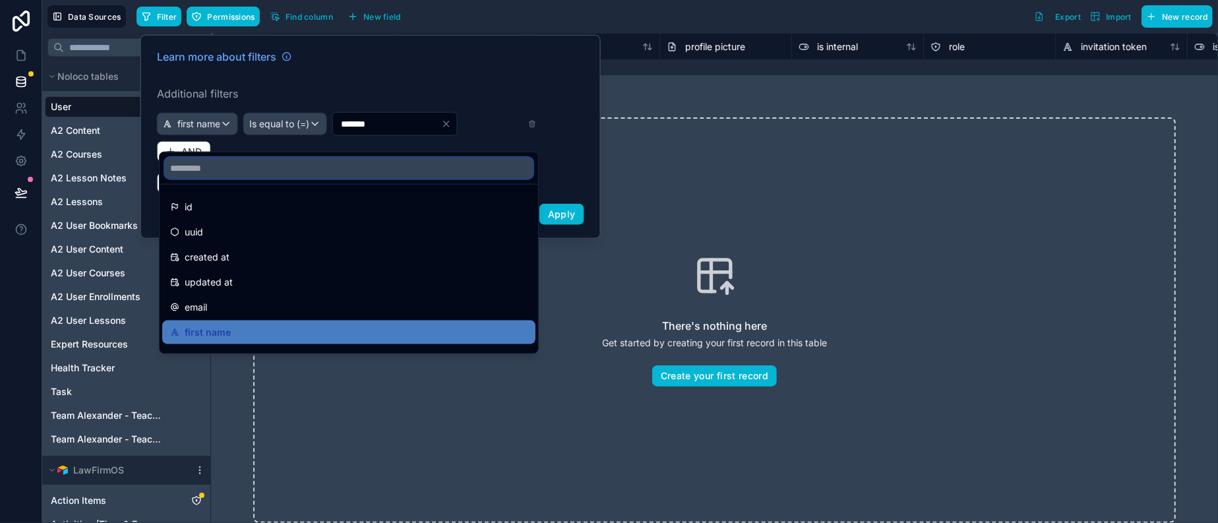
click at [226, 171] on input "text" at bounding box center [349, 168] width 368 height 21
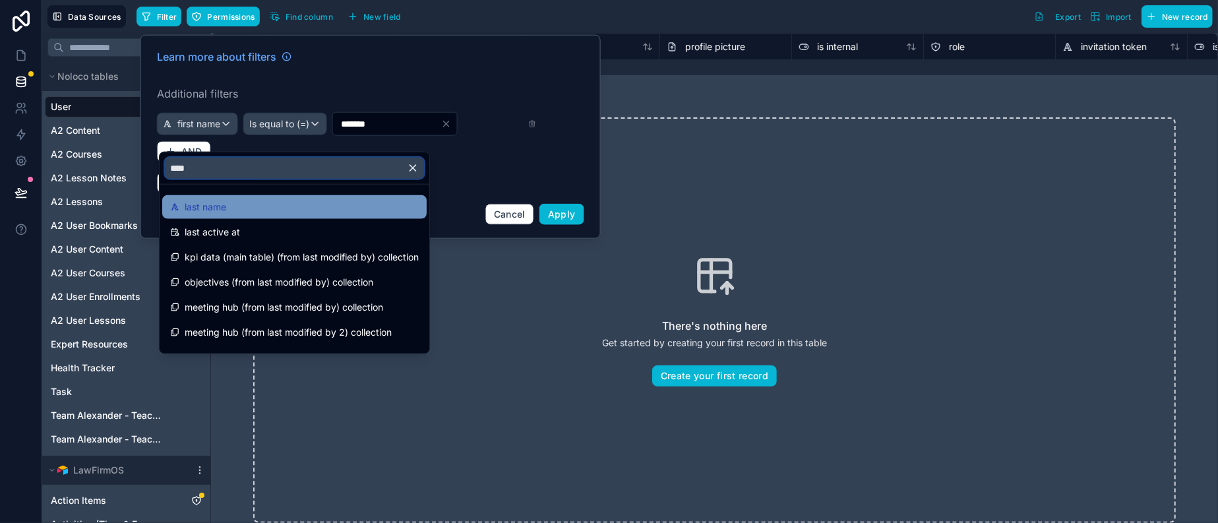
type input "****"
click at [209, 215] on span "last name" at bounding box center [206, 207] width 42 height 16
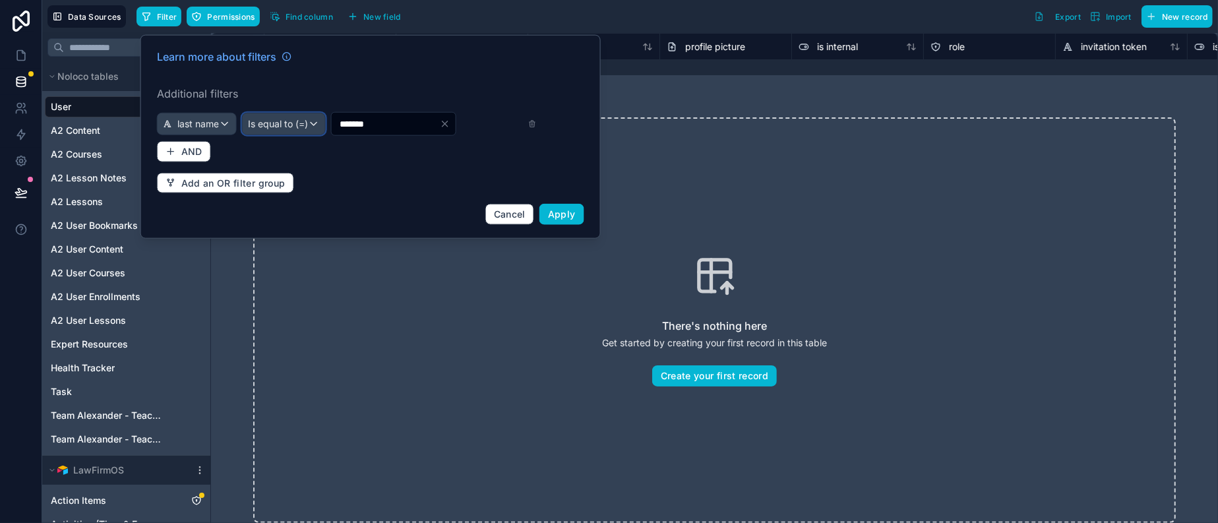
click at [325, 135] on div "Is equal to (=)" at bounding box center [284, 123] width 82 height 21
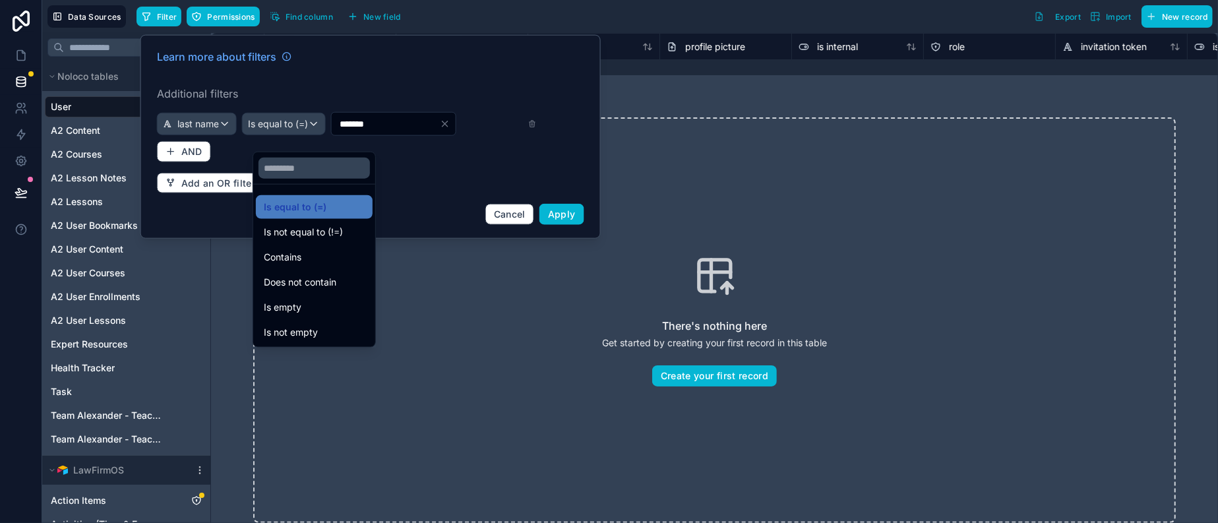
drag, startPoint x: 305, startPoint y: 264, endPoint x: 350, endPoint y: 226, distance: 59.5
click at [301, 265] on span "Contains" at bounding box center [283, 257] width 38 height 16
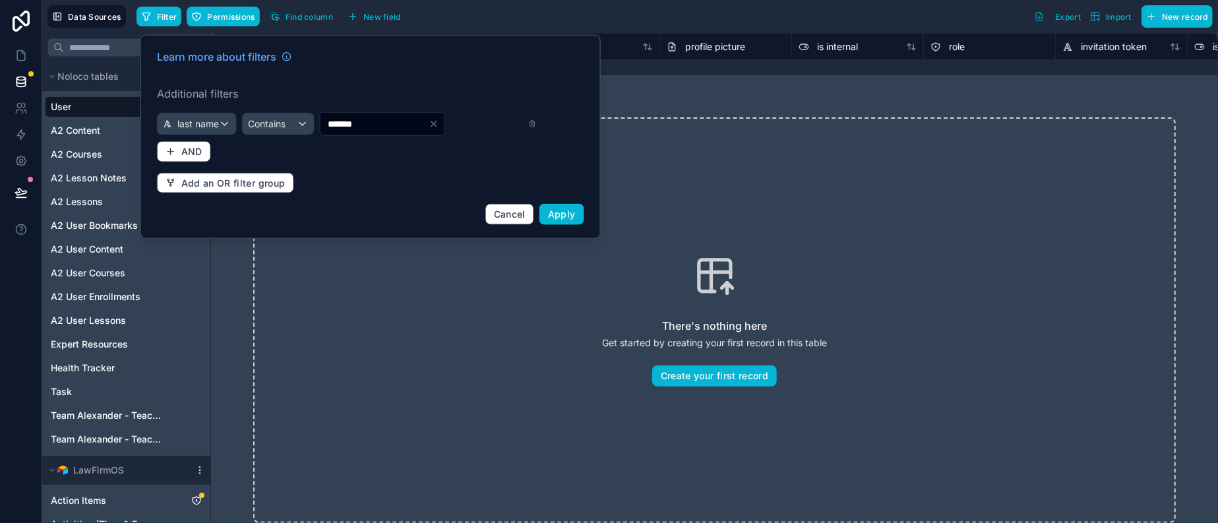
drag, startPoint x: 397, startPoint y: 138, endPoint x: 259, endPoint y: 138, distance: 137.9
click at [259, 136] on div "last name Contains *******" at bounding box center [347, 124] width 380 height 24
type input "********"
click at [576, 220] on span "Apply" at bounding box center [562, 213] width 28 height 11
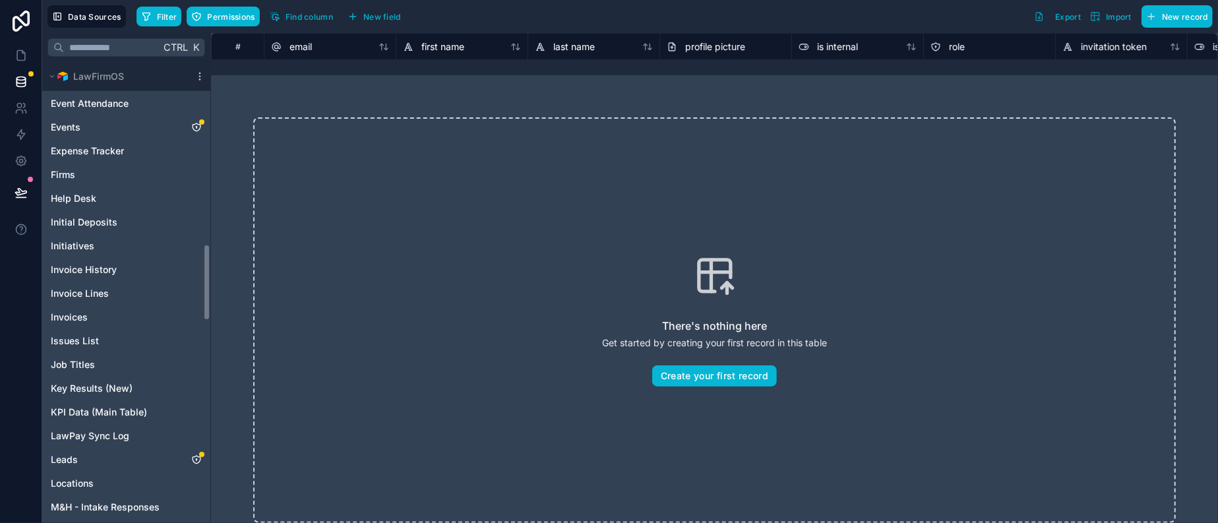
scroll to position [1154, 0]
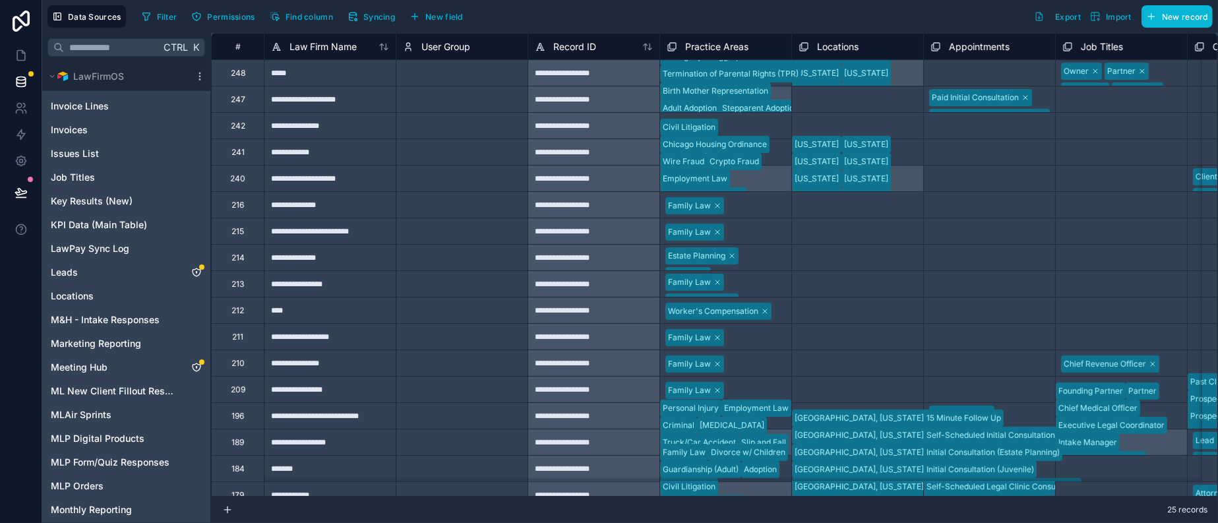
click at [371, 82] on div "*****" at bounding box center [330, 72] width 132 height 26
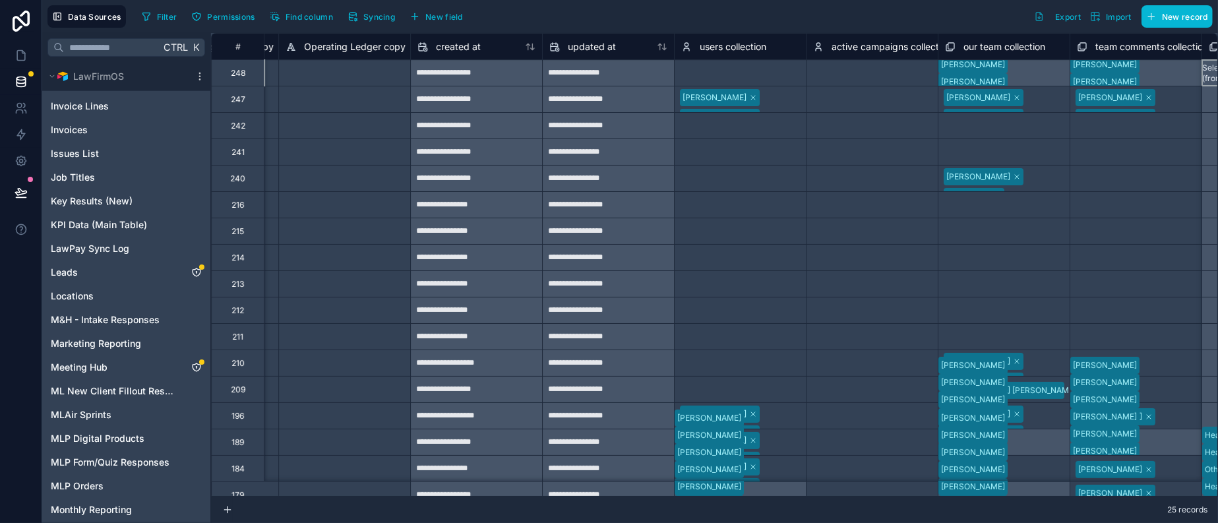
scroll to position [0, 7900]
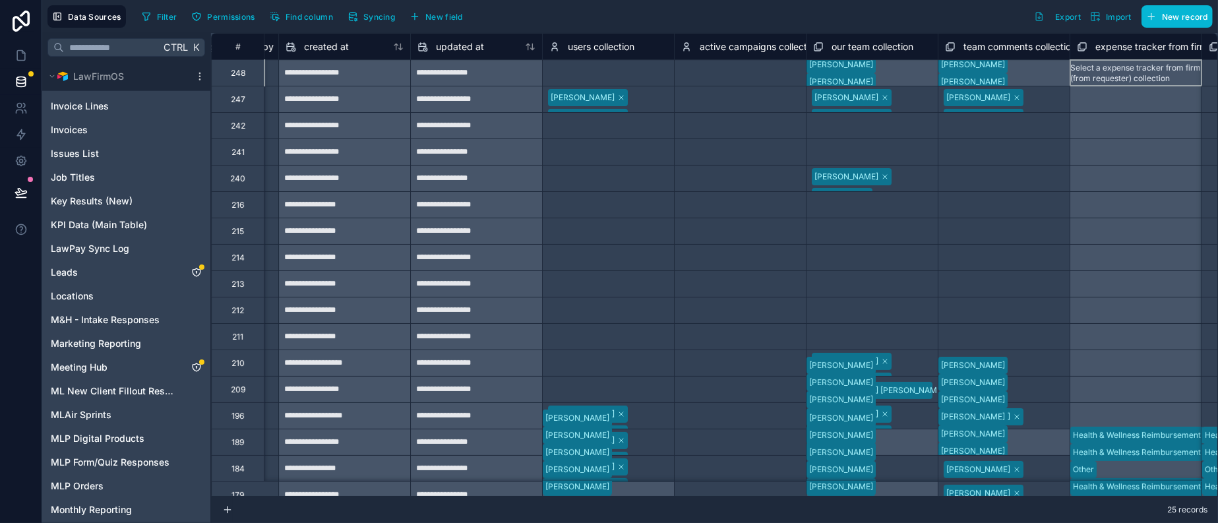
click at [925, 81] on div "[PERSON_NAME] [PERSON_NAME] [PERSON_NAME] [PERSON_NAME] [PERSON_NAME] [PERSON_N…" at bounding box center [872, 72] width 132 height 26
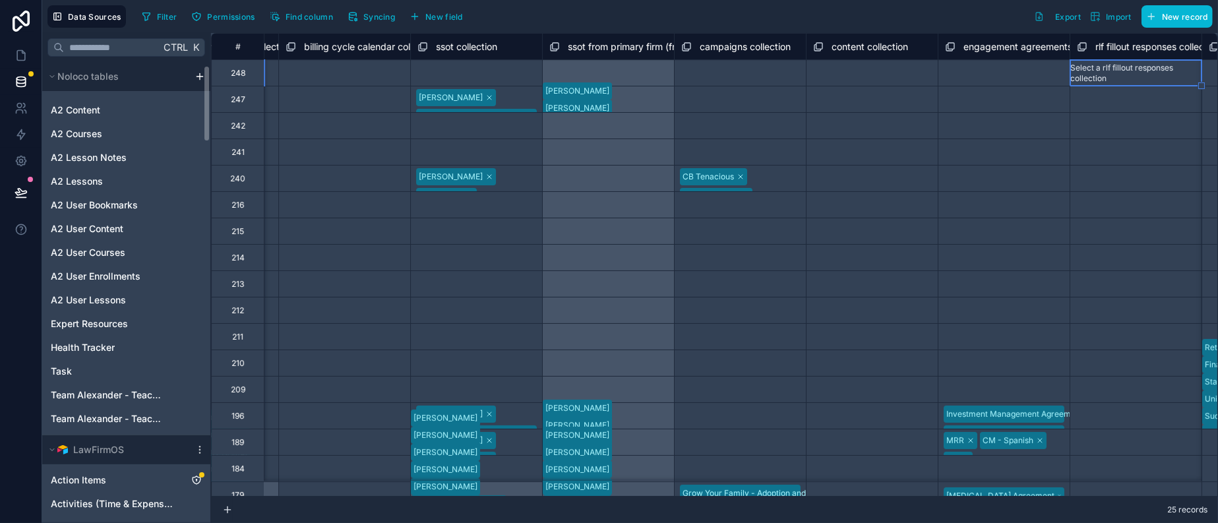
scroll to position [0, 0]
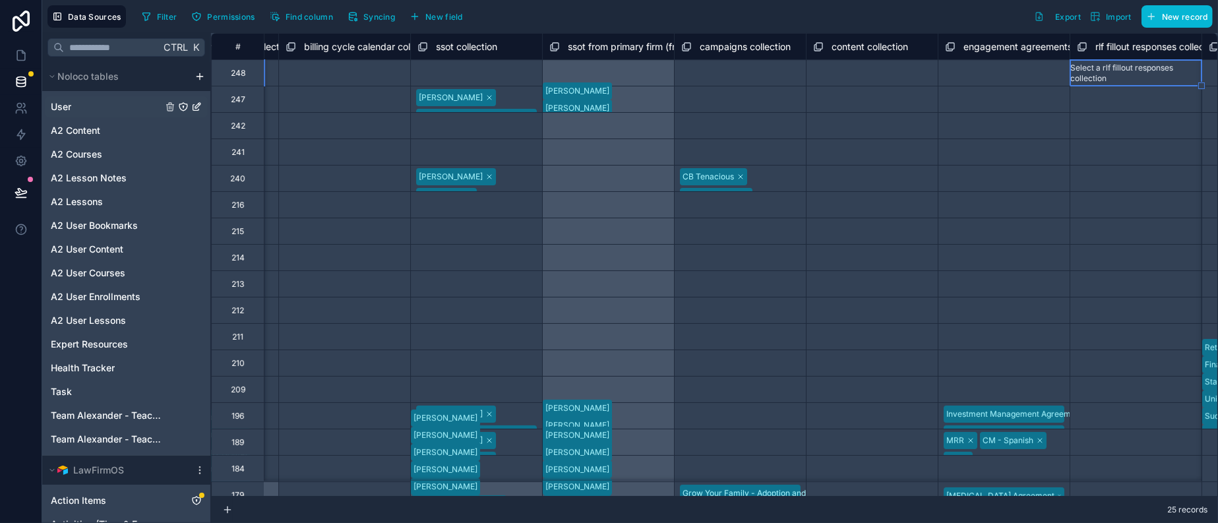
click at [71, 113] on span "User" at bounding box center [61, 106] width 20 height 13
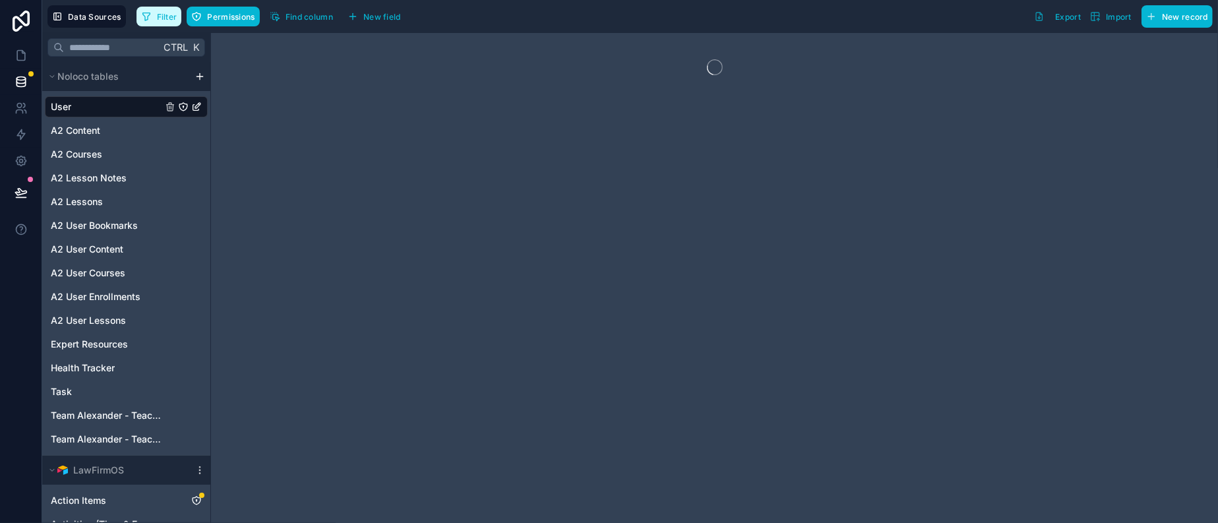
click at [177, 22] on span "Filter" at bounding box center [167, 17] width 20 height 10
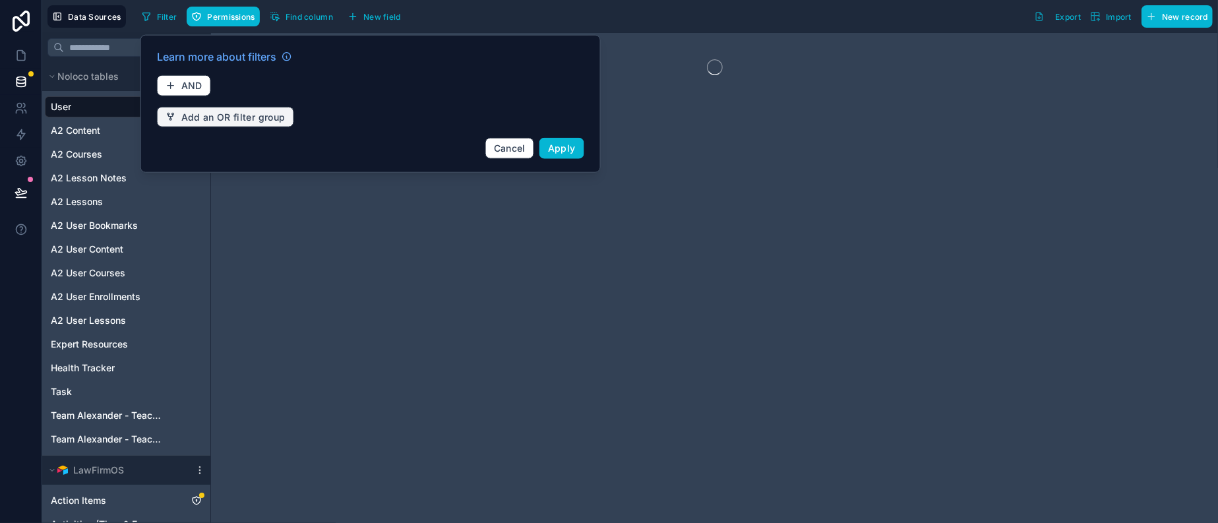
click at [239, 123] on span "Add an OR filter group" at bounding box center [233, 117] width 104 height 12
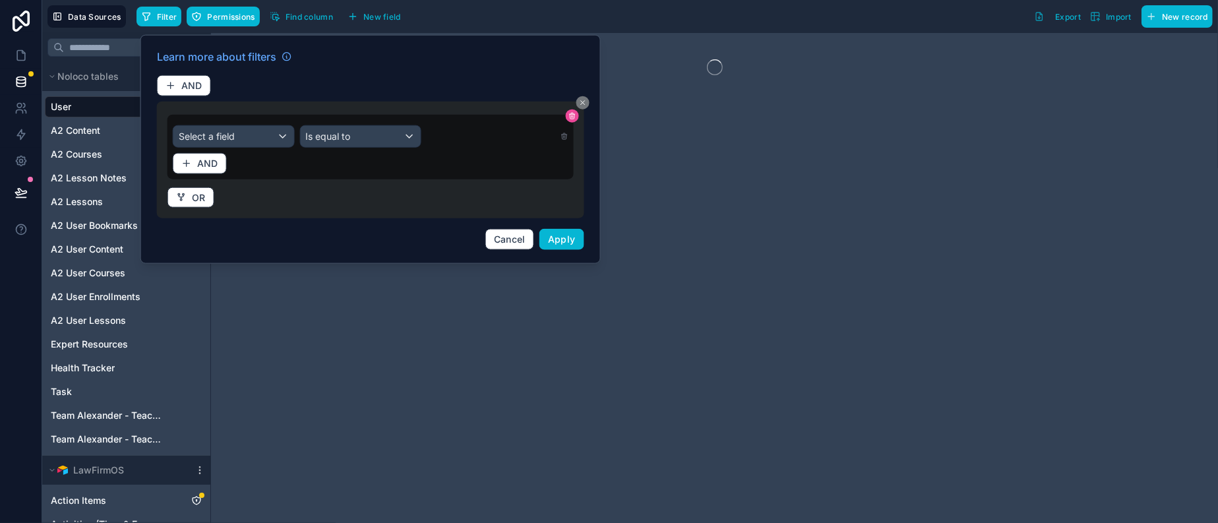
click at [576, 119] on icon at bounding box center [573, 115] width 8 height 8
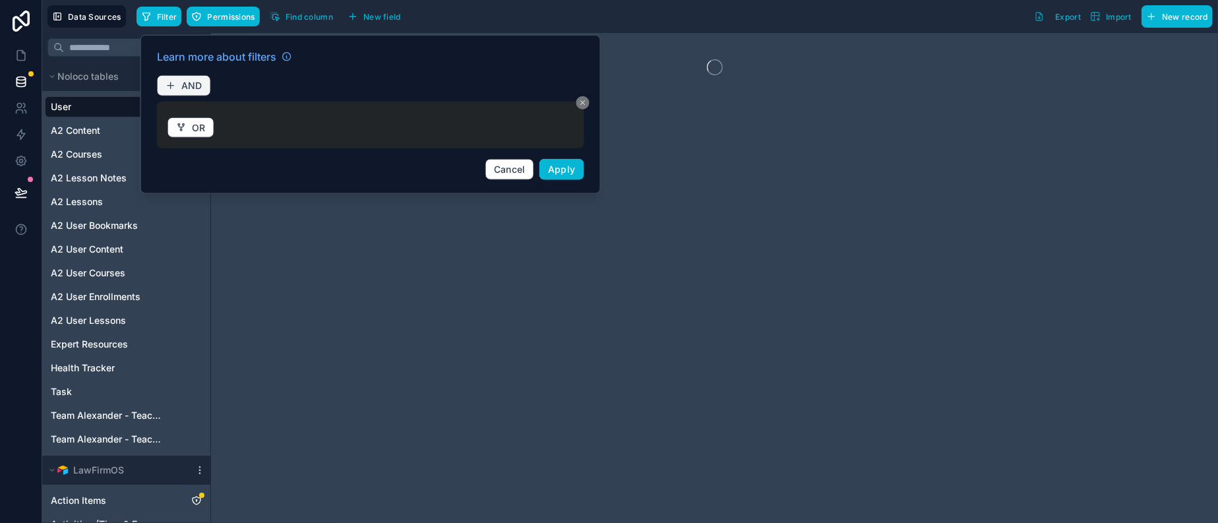
click at [191, 88] on span "AND" at bounding box center [191, 86] width 21 height 12
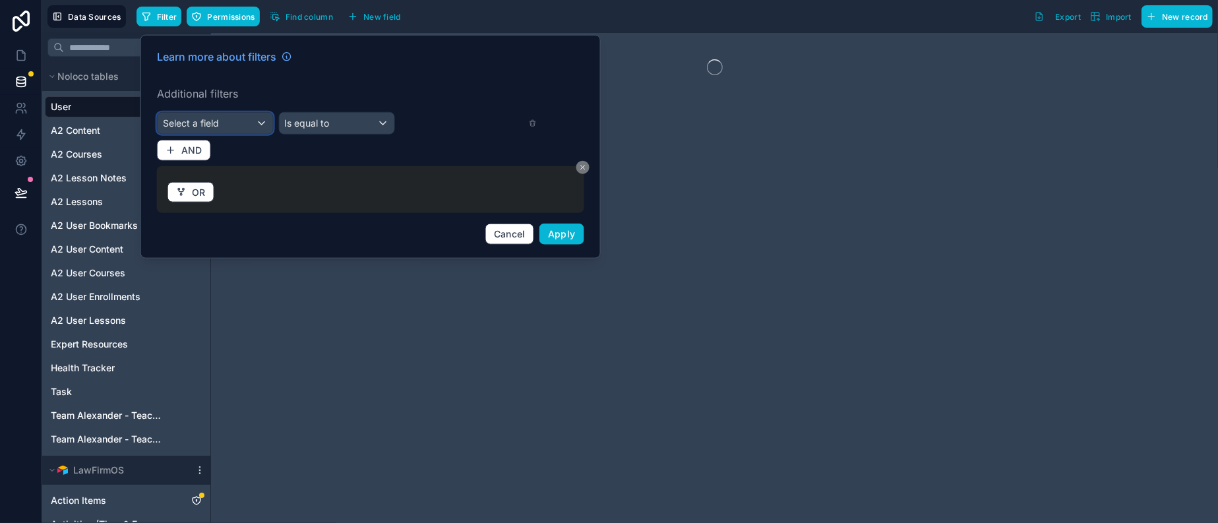
click at [273, 132] on div "Select a field" at bounding box center [215, 123] width 115 height 21
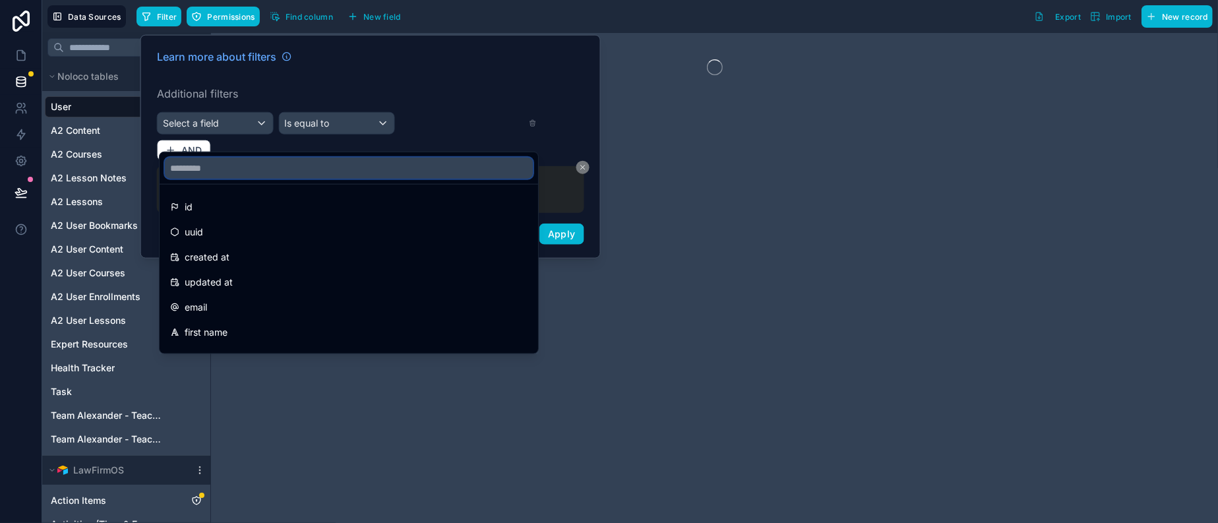
click at [257, 168] on input "text" at bounding box center [349, 168] width 368 height 21
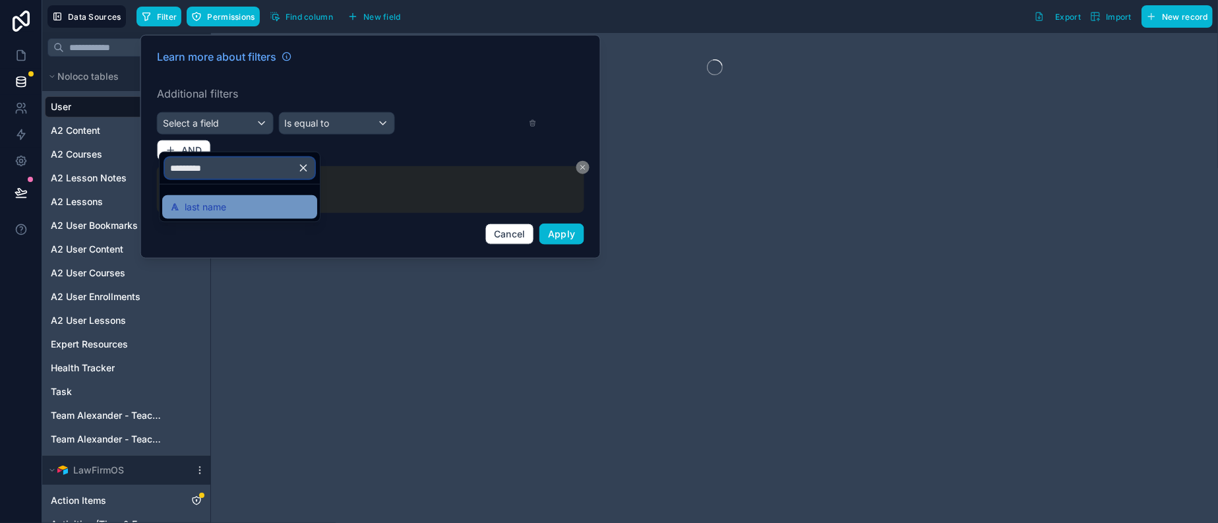
type input "*********"
click at [222, 204] on span "last name" at bounding box center [206, 207] width 42 height 16
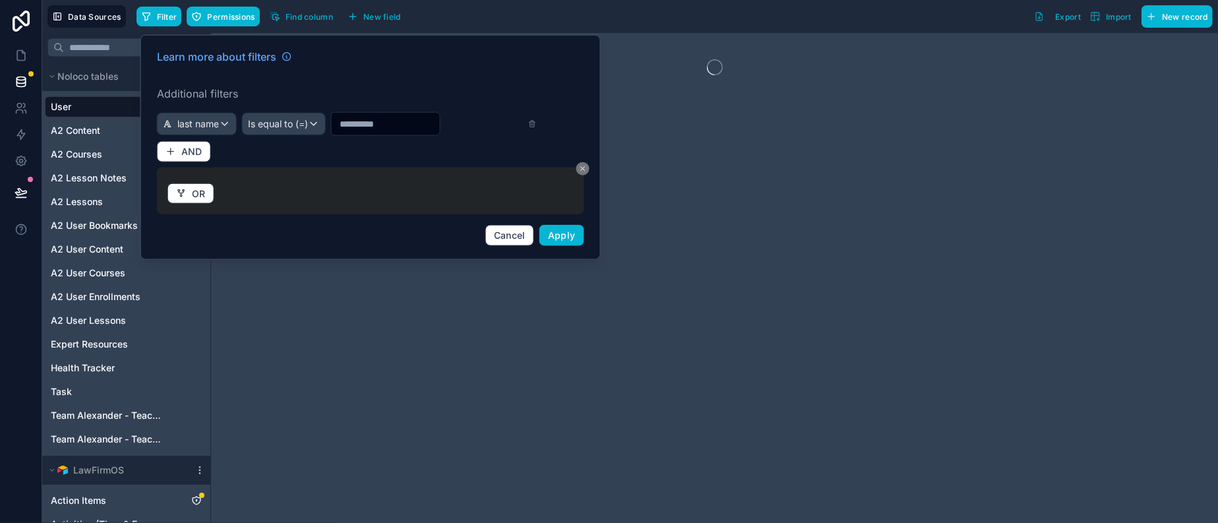
click at [394, 129] on input "text" at bounding box center [386, 124] width 108 height 18
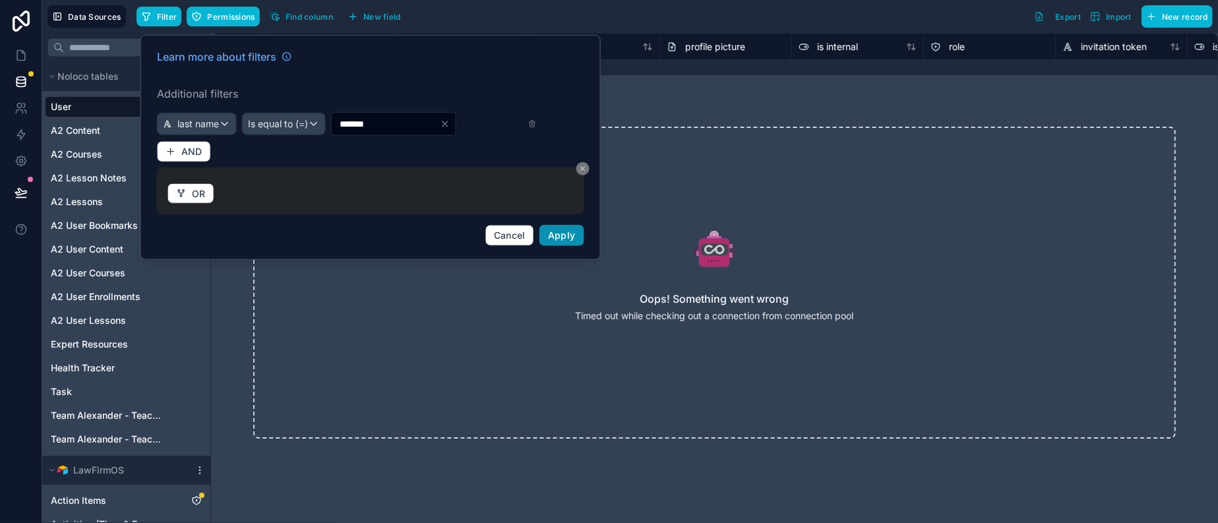
type input "*******"
click at [576, 241] on span "Apply" at bounding box center [562, 235] width 28 height 11
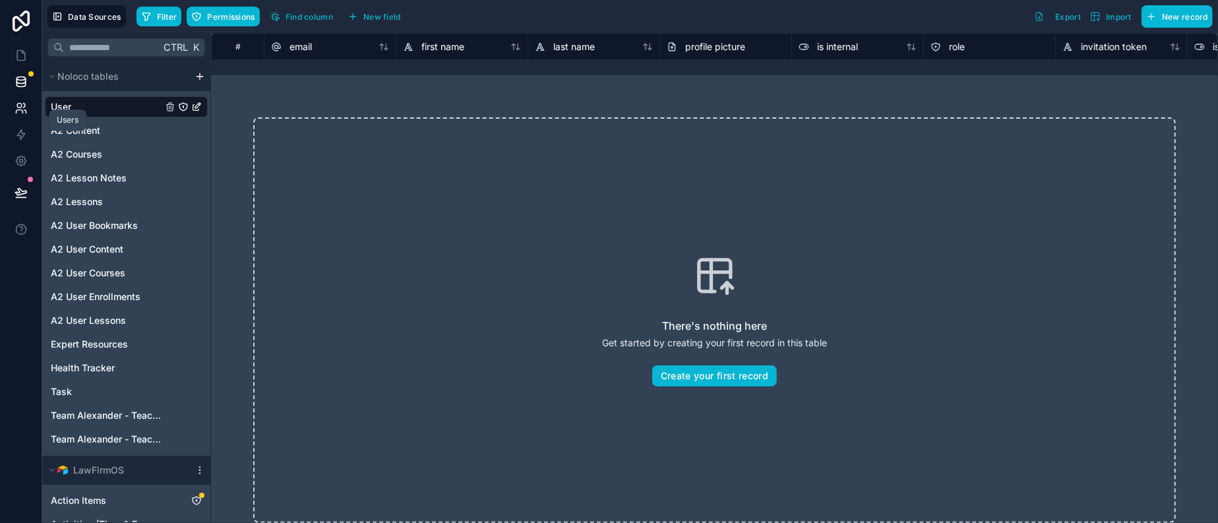
click at [22, 108] on icon at bounding box center [19, 106] width 5 height 5
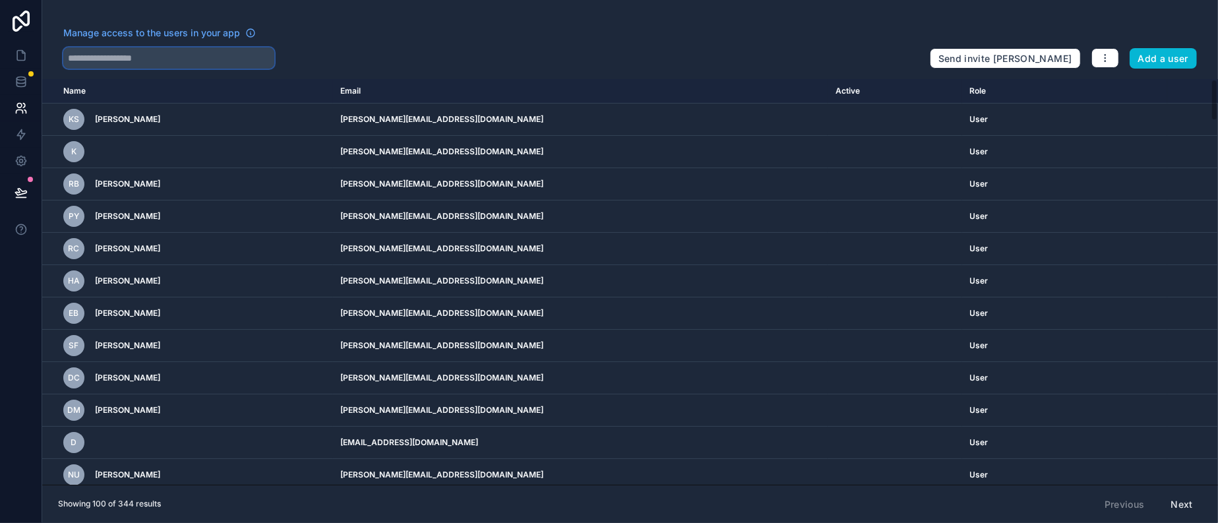
click at [178, 67] on input "text" at bounding box center [168, 57] width 211 height 21
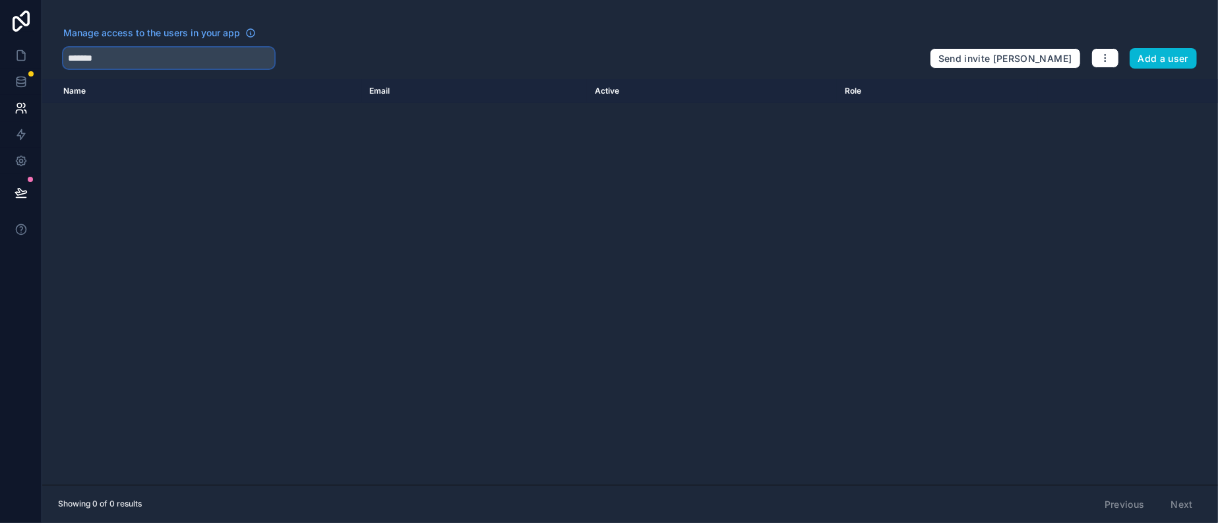
type input "*******"
drag, startPoint x: 125, startPoint y: 65, endPoint x: 90, endPoint y: 63, distance: 34.4
click at [90, 63] on input "*******" at bounding box center [168, 57] width 211 height 21
click at [26, 115] on icon at bounding box center [21, 108] width 13 height 13
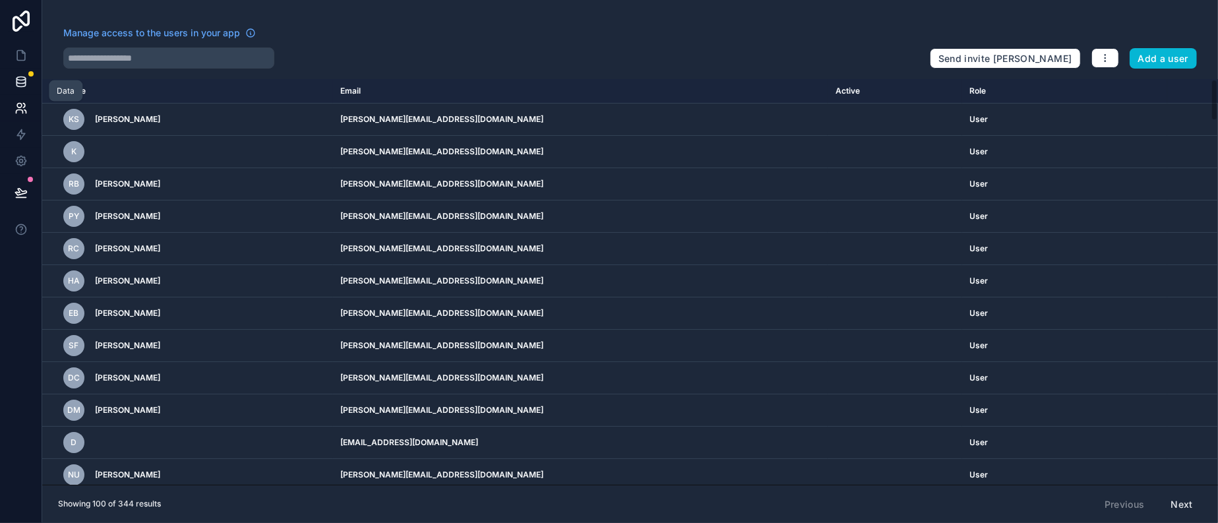
click at [26, 83] on link at bounding box center [21, 82] width 42 height 26
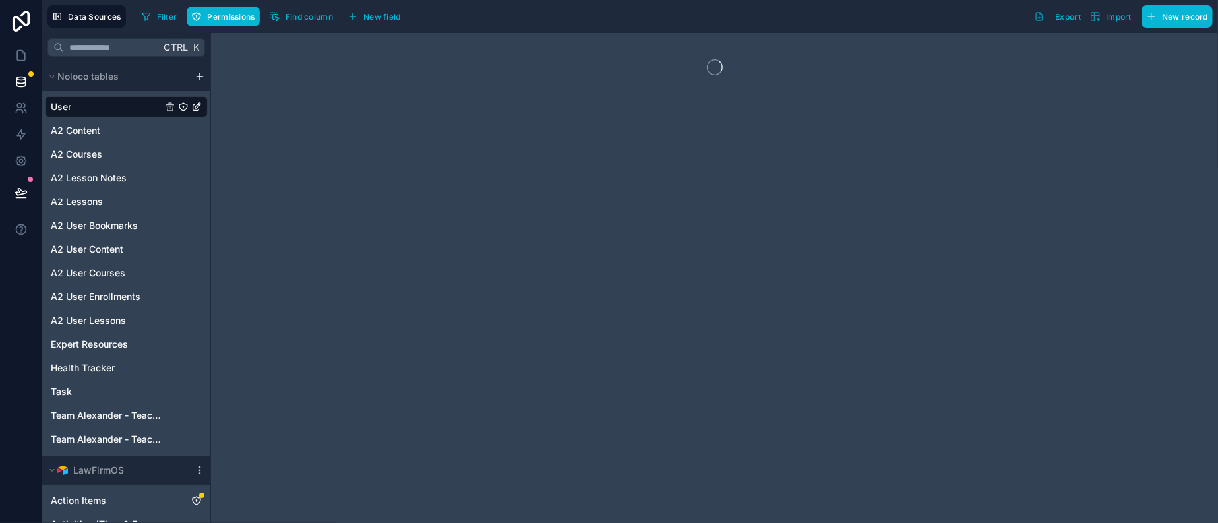
click at [82, 115] on div "User" at bounding box center [126, 106] width 163 height 21
click at [177, 21] on span "Filter" at bounding box center [167, 17] width 20 height 10
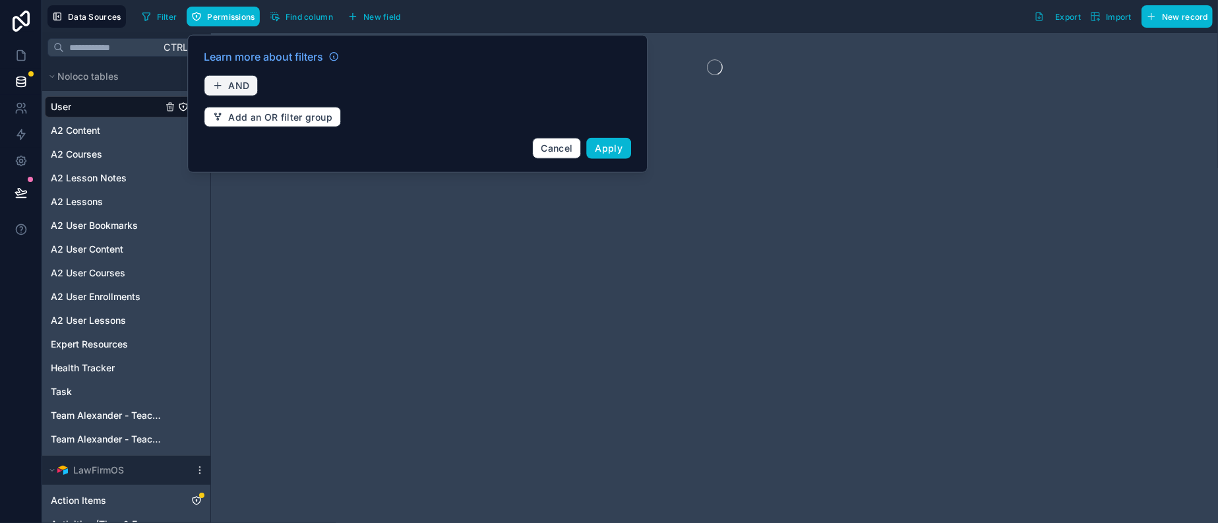
click at [249, 91] on span "AND" at bounding box center [238, 86] width 21 height 12
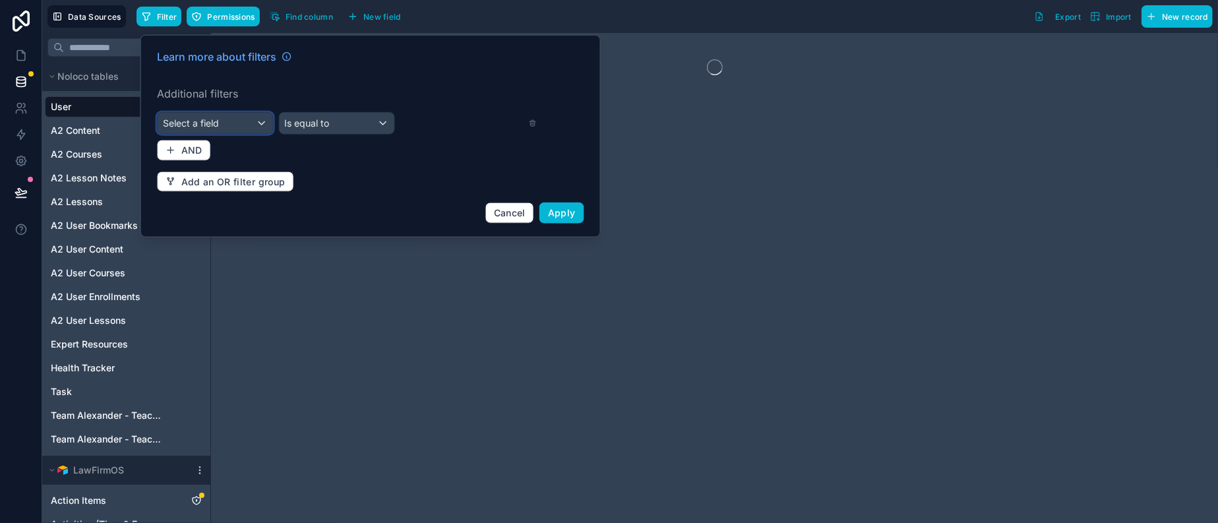
click at [273, 134] on div "Select a field" at bounding box center [215, 123] width 115 height 21
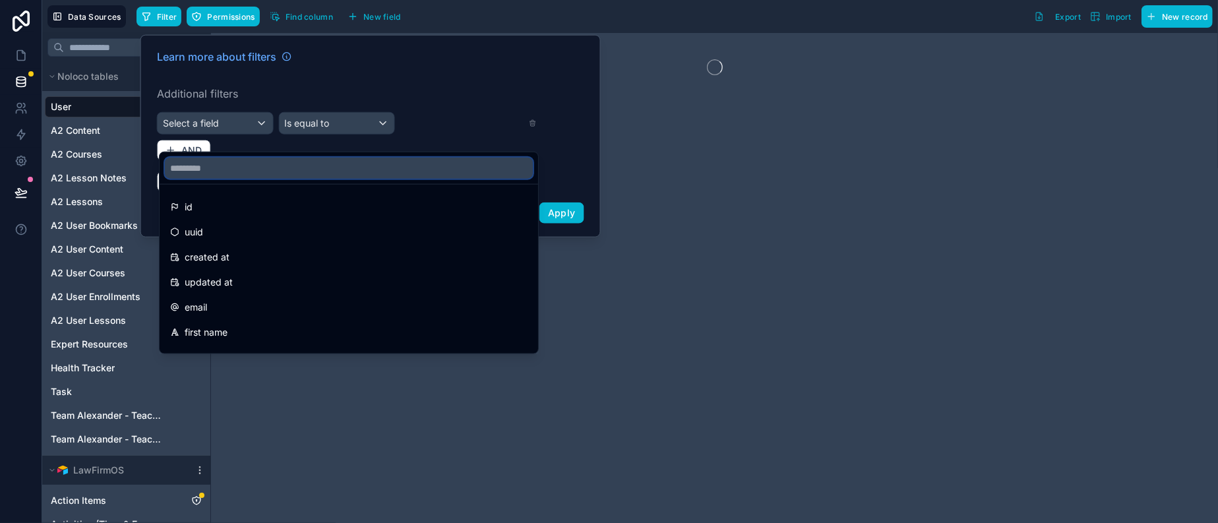
click at [239, 164] on input "text" at bounding box center [349, 168] width 368 height 21
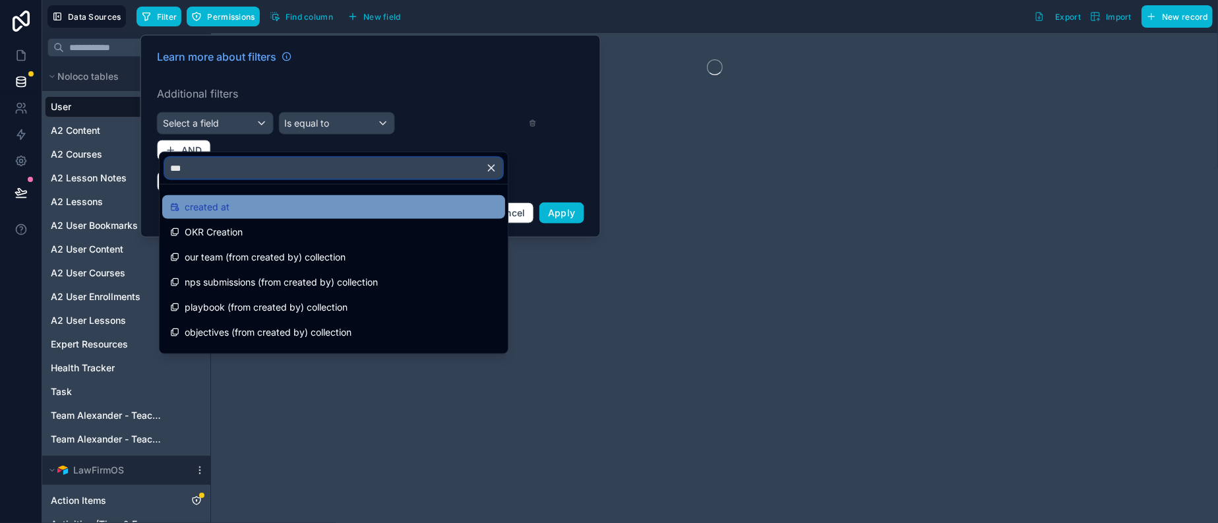
type input "***"
click at [214, 213] on span "created at" at bounding box center [207, 207] width 45 height 16
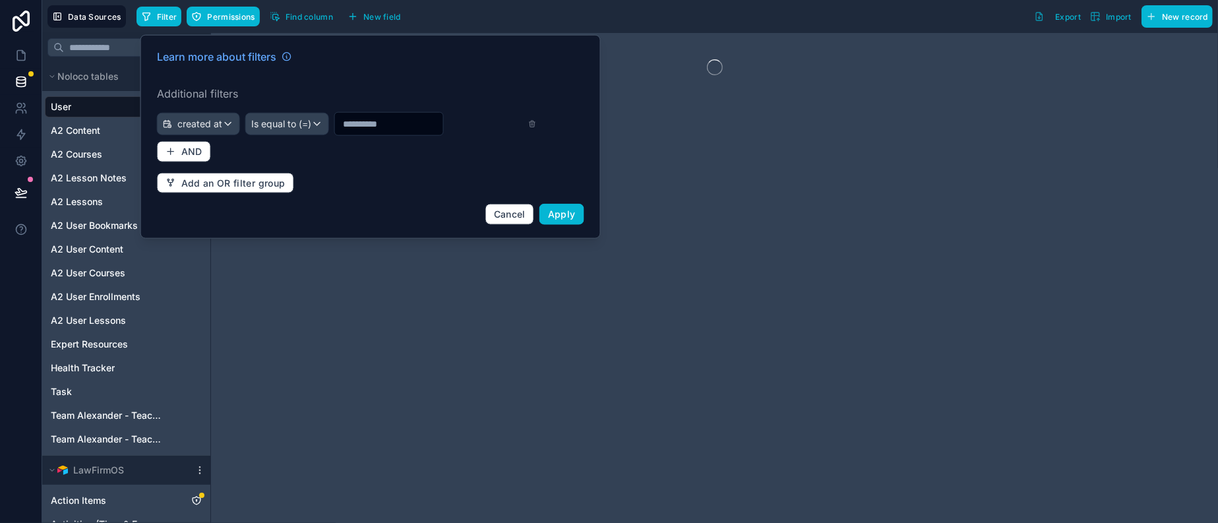
click at [394, 133] on input "text" at bounding box center [389, 124] width 108 height 18
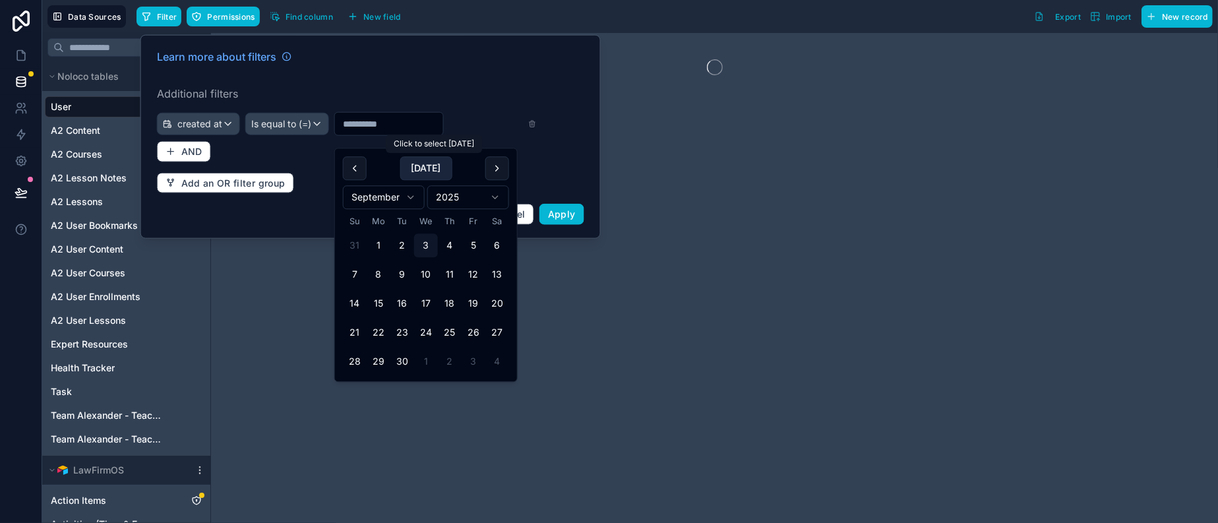
click at [445, 171] on button "[DATE]" at bounding box center [426, 168] width 52 height 24
type input "********"
click at [576, 220] on span "Apply" at bounding box center [562, 213] width 28 height 11
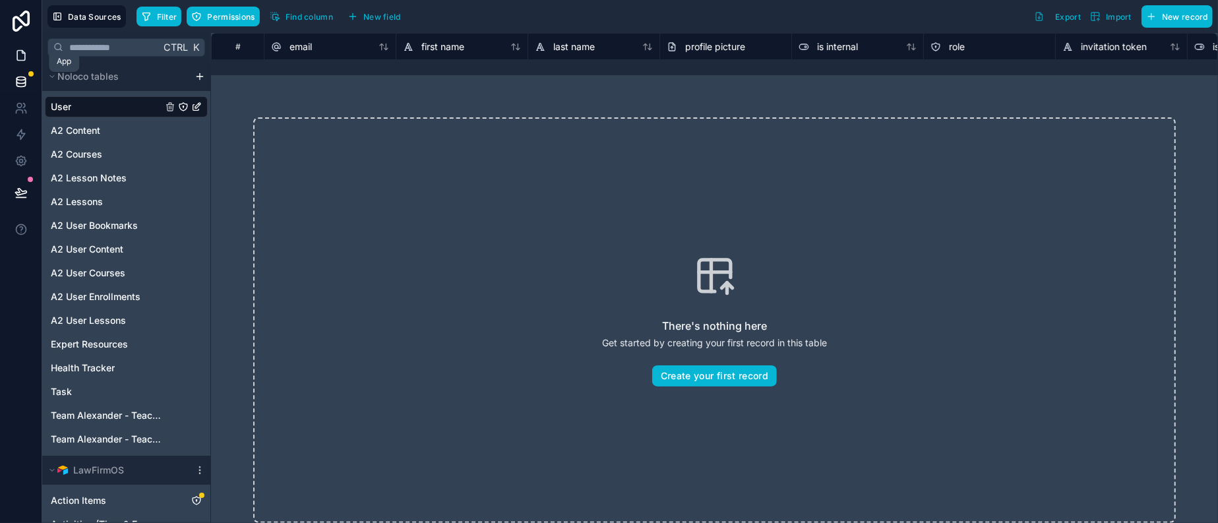
click at [18, 62] on icon at bounding box center [21, 55] width 13 height 13
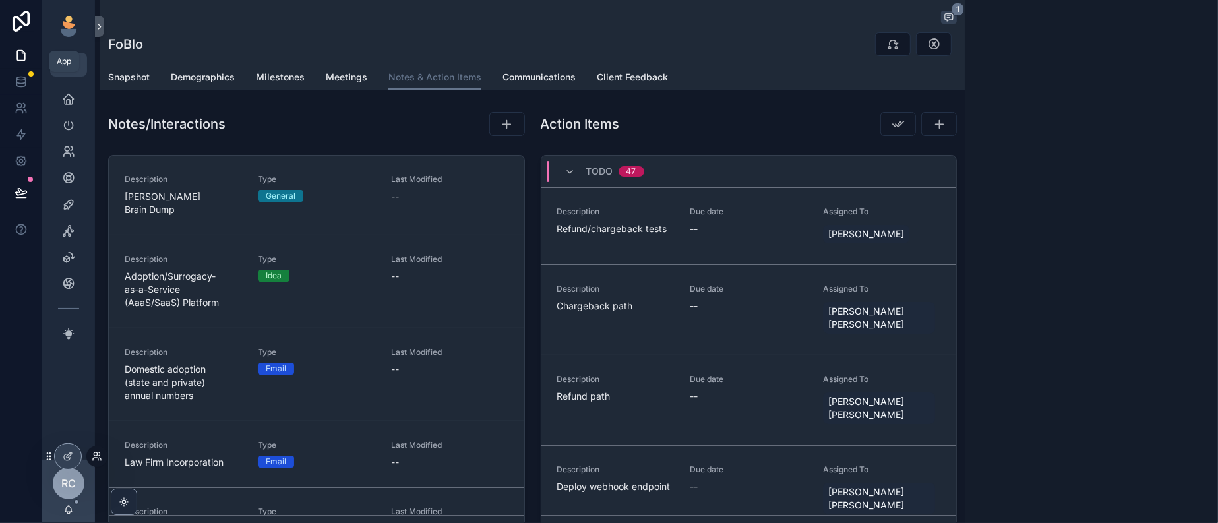
click at [100, 458] on icon at bounding box center [97, 456] width 11 height 11
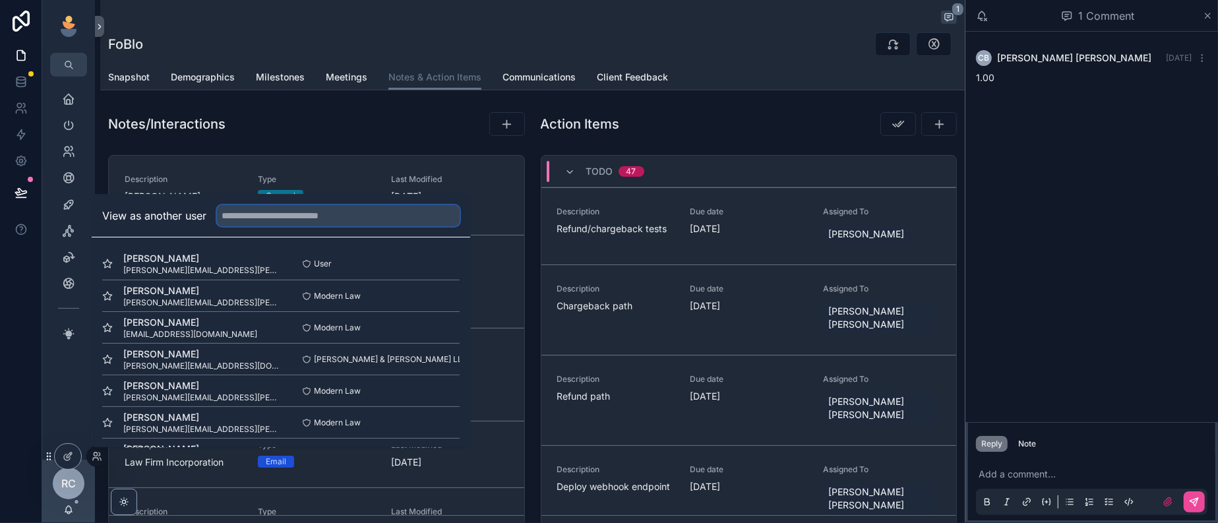
click at [274, 205] on input "text" at bounding box center [338, 215] width 243 height 21
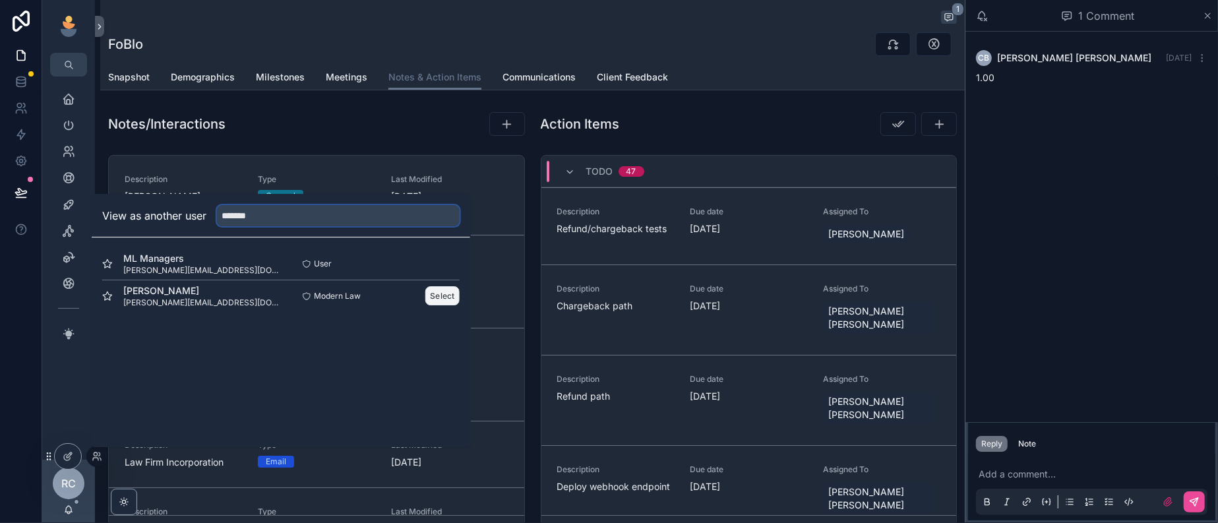
type input "******"
click at [460, 286] on button "Select" at bounding box center [442, 295] width 34 height 19
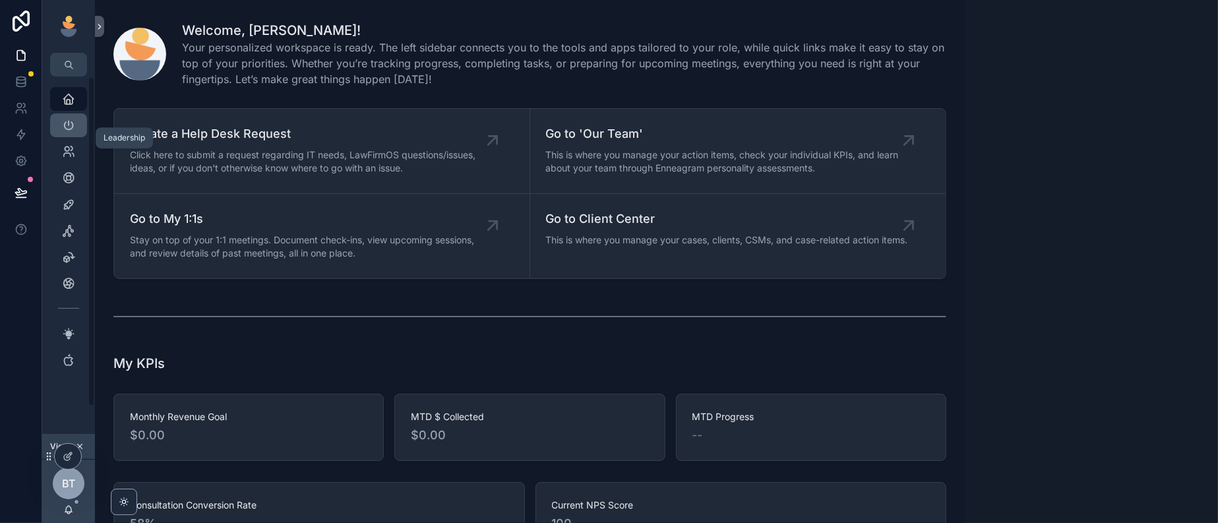
click at [75, 132] on icon "scrollable content" at bounding box center [68, 125] width 13 height 13
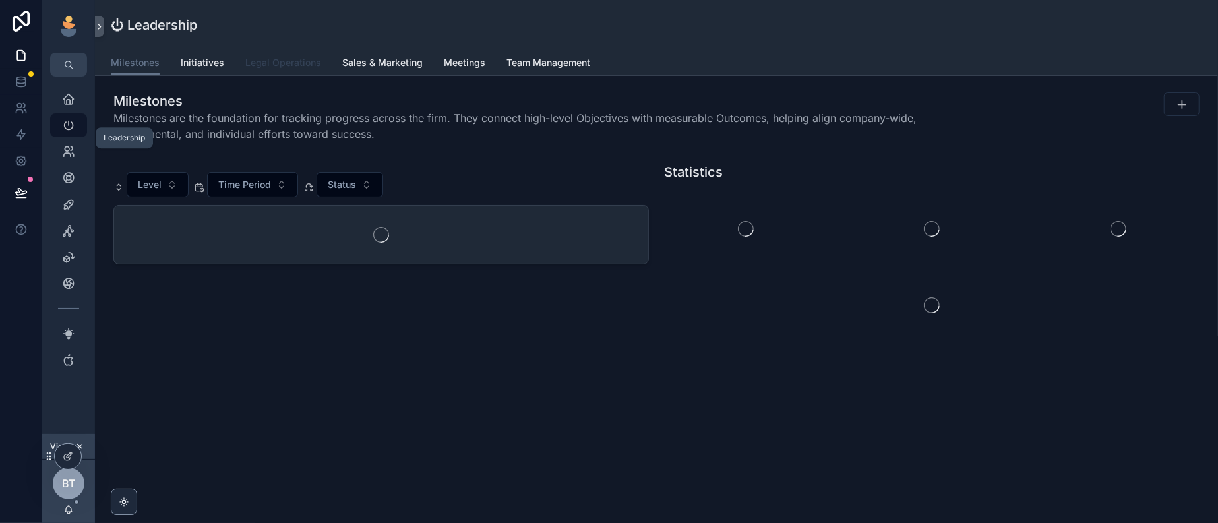
click at [308, 59] on link "Legal Operations" at bounding box center [283, 64] width 76 height 26
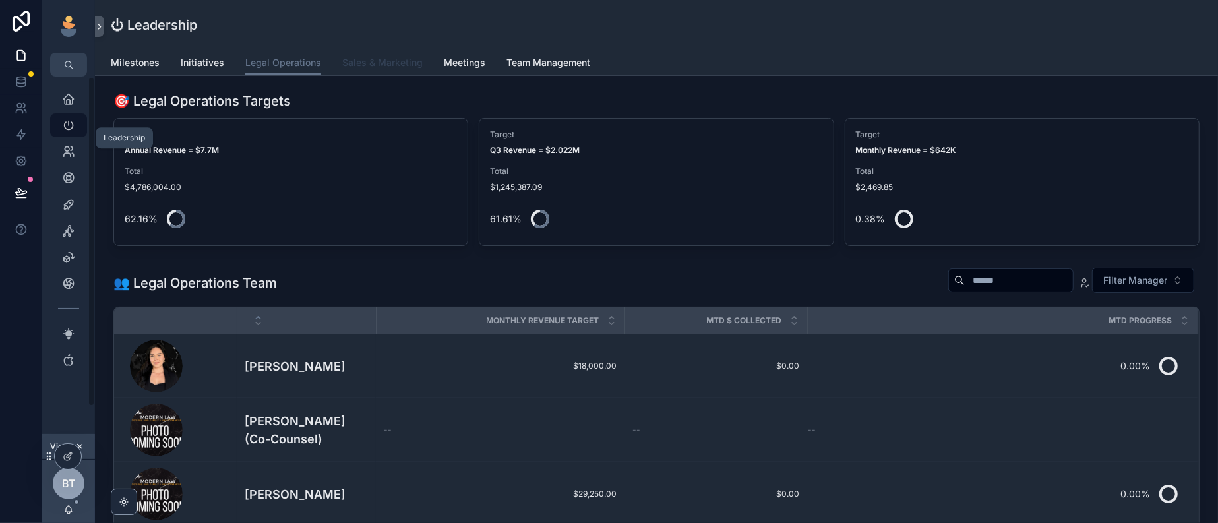
click at [423, 69] on span "Sales & Marketing" at bounding box center [382, 62] width 80 height 13
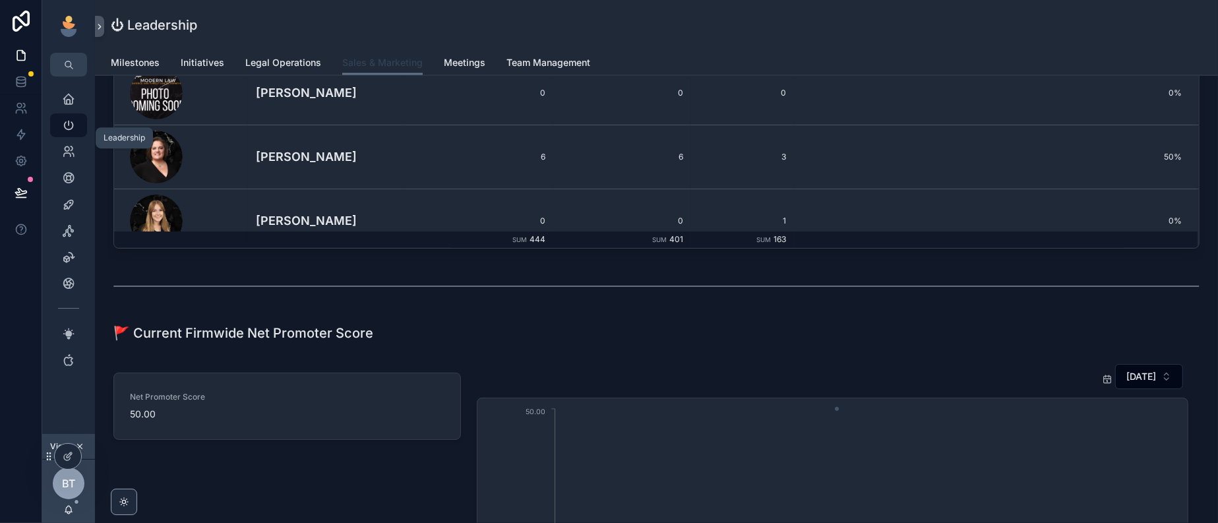
scroll to position [2307, 0]
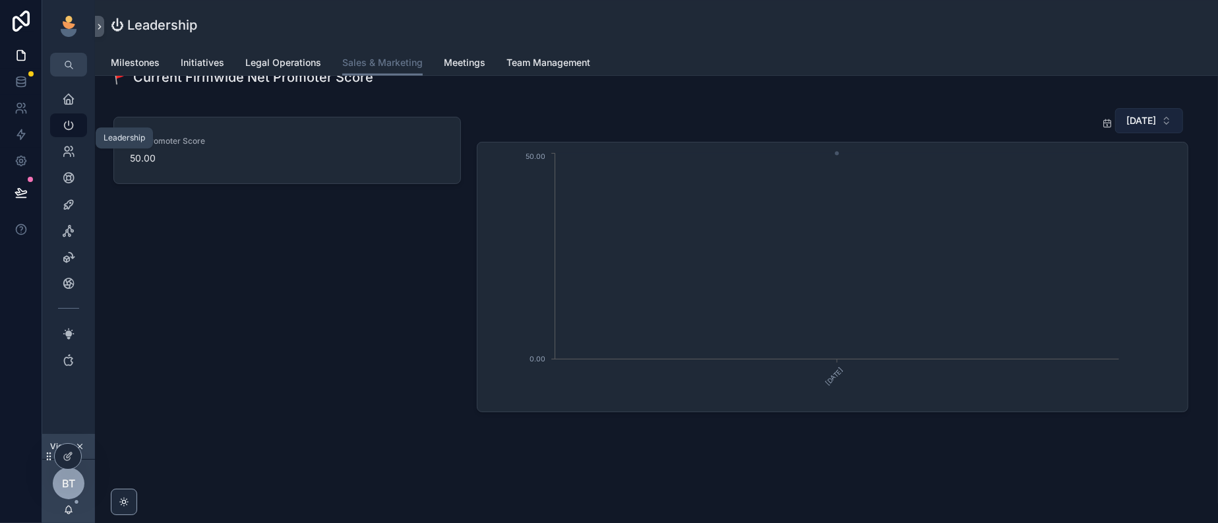
click at [1155, 133] on button "February 2025" at bounding box center [1149, 120] width 68 height 25
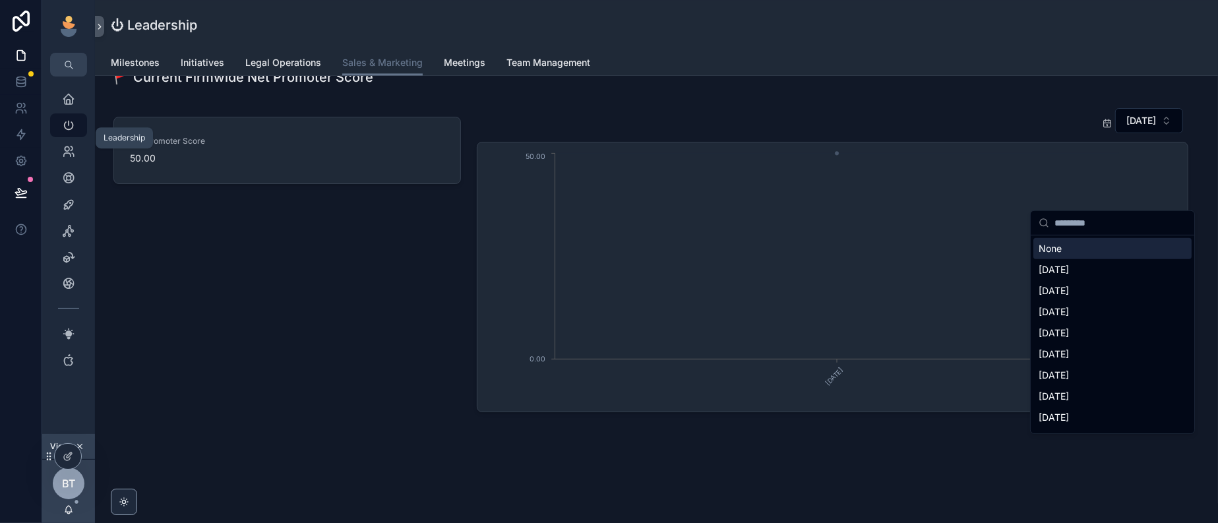
click at [1103, 253] on div "None" at bounding box center [1113, 248] width 158 height 21
